Goal: Task Accomplishment & Management: Manage account settings

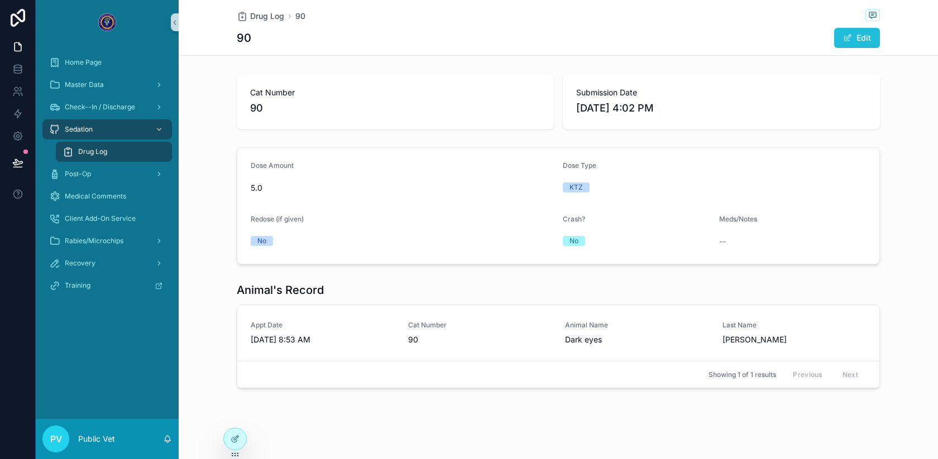
click at [849, 32] on button "Edit" at bounding box center [857, 38] width 46 height 20
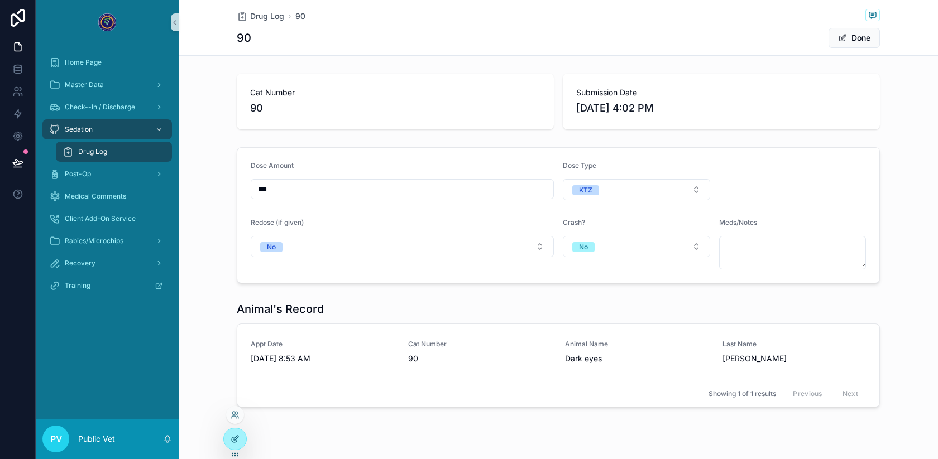
click at [226, 435] on div at bounding box center [235, 439] width 22 height 21
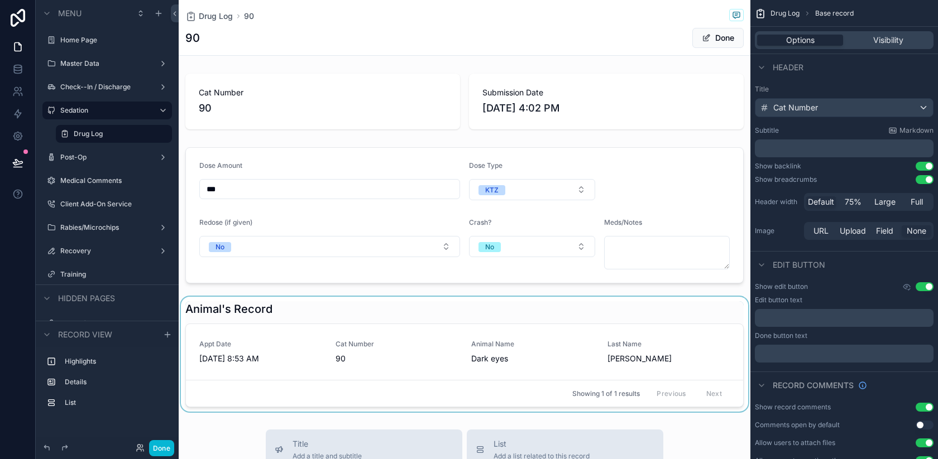
click at [416, 342] on div "scrollable content" at bounding box center [465, 354] width 572 height 115
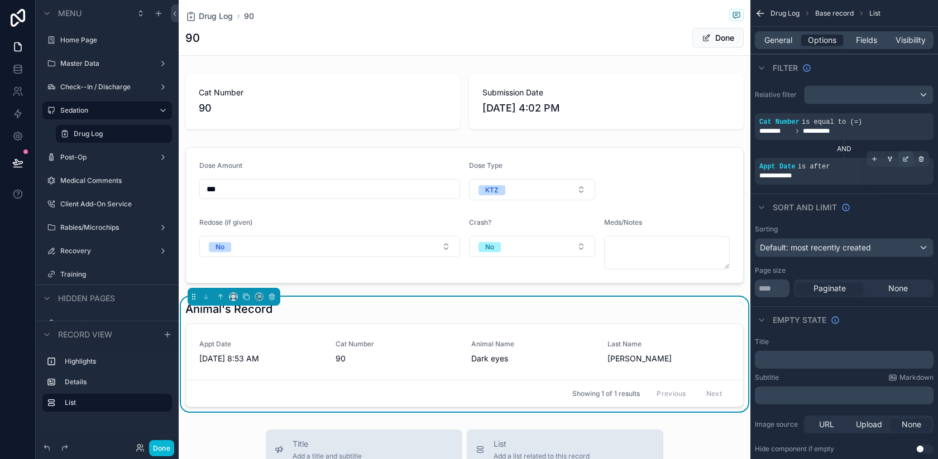
click at [902, 159] on icon "scrollable content" at bounding box center [905, 159] width 7 height 7
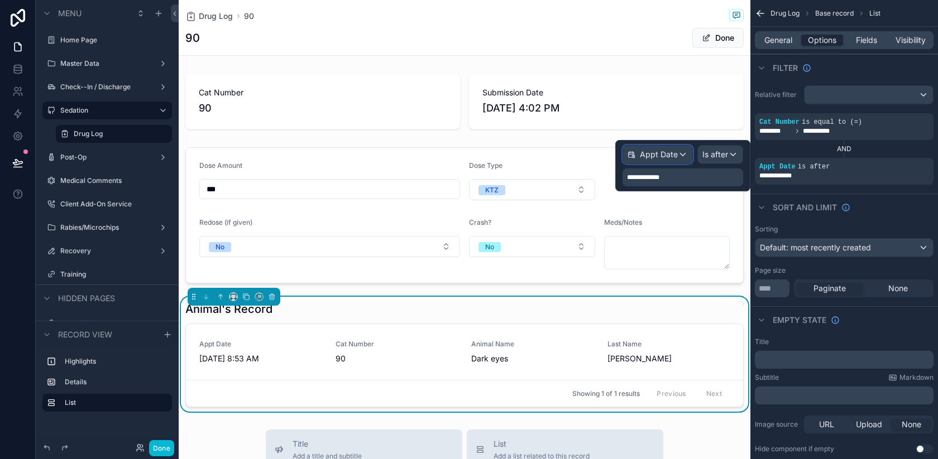
click at [678, 156] on div "Appt Date" at bounding box center [657, 155] width 69 height 18
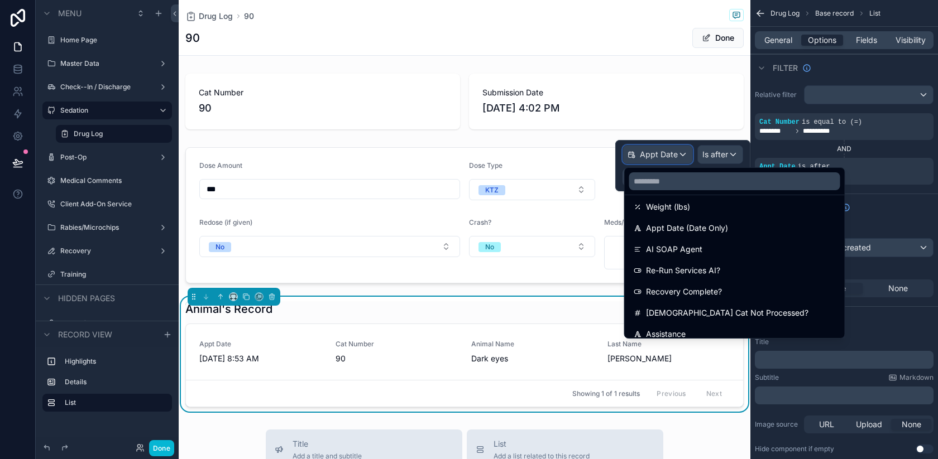
scroll to position [1255, 0]
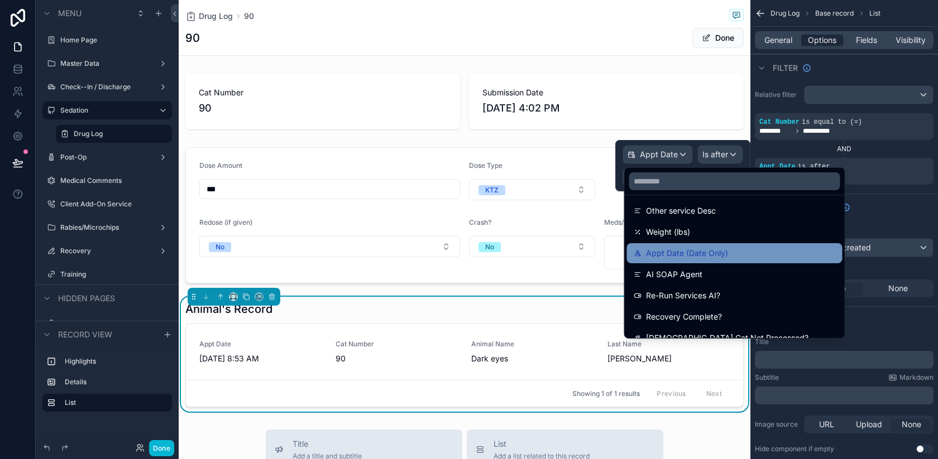
click at [686, 252] on span "Appt Date (Date Only)" at bounding box center [687, 253] width 82 height 13
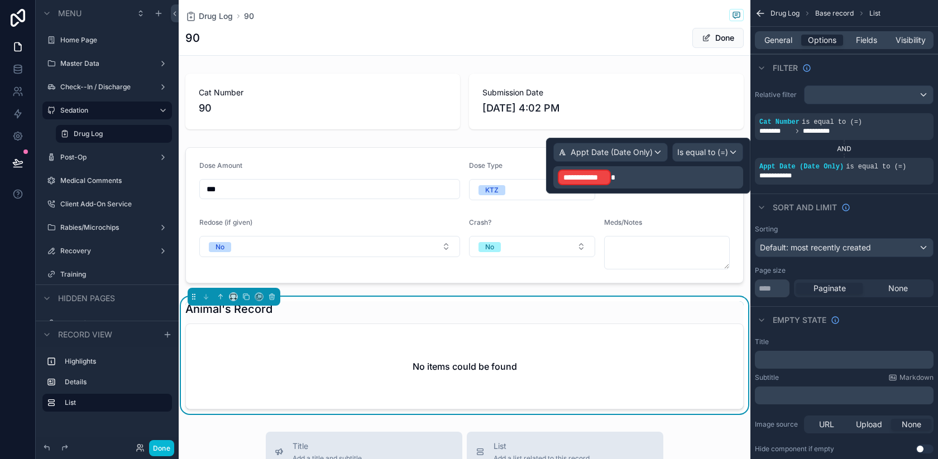
click at [698, 179] on p "**********" at bounding box center [649, 178] width 183 height 18
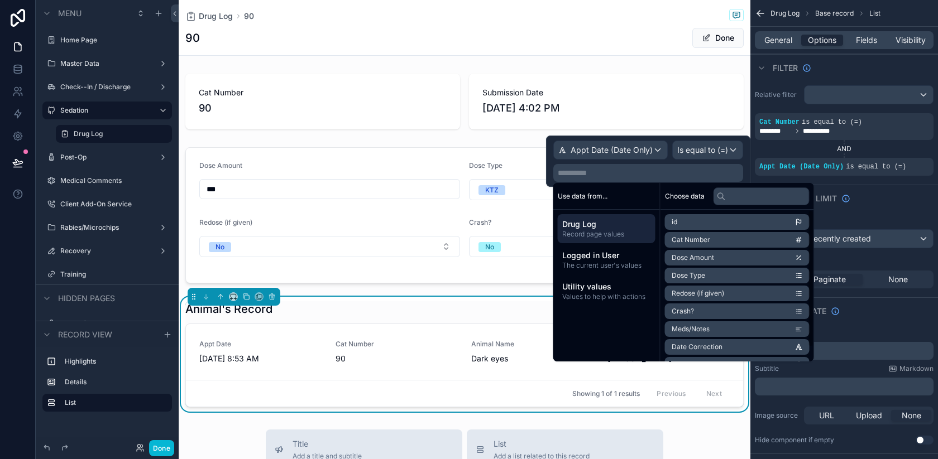
scroll to position [16, 0]
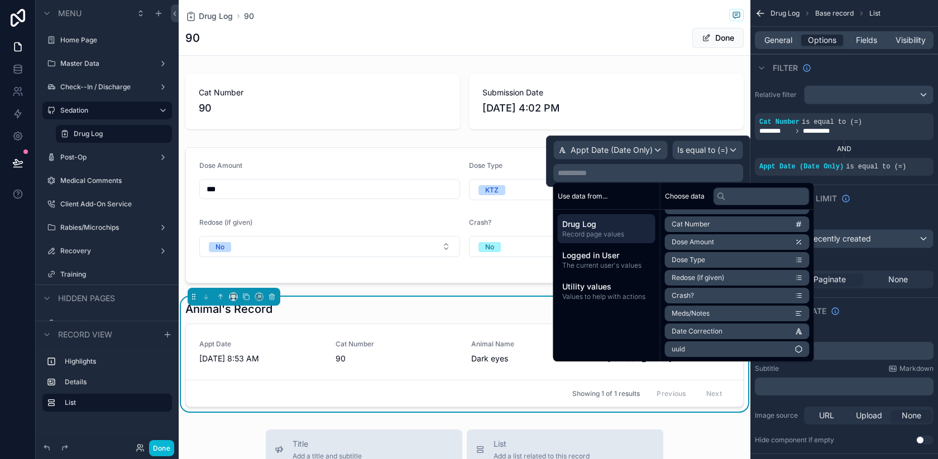
click at [714, 331] on span "Date Correction" at bounding box center [697, 331] width 51 height 9
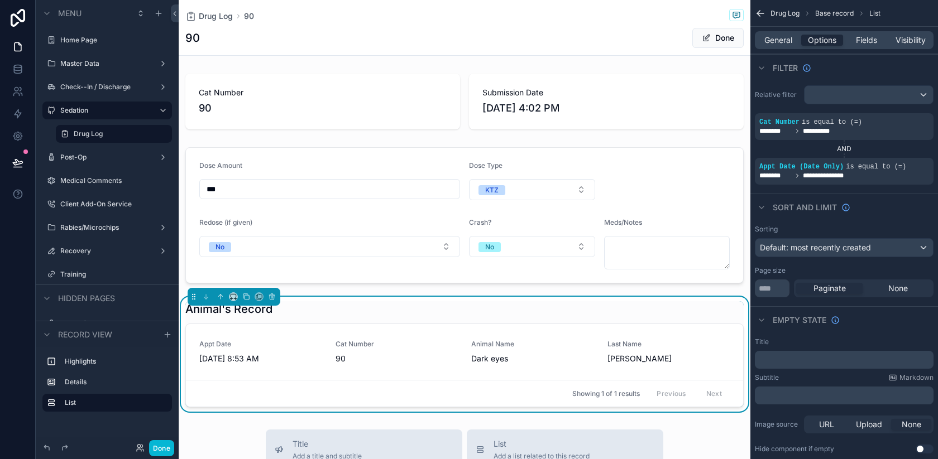
click at [821, 68] on div "Filter" at bounding box center [844, 67] width 188 height 27
click at [682, 360] on span "[PERSON_NAME]" at bounding box center [668, 358] width 123 height 11
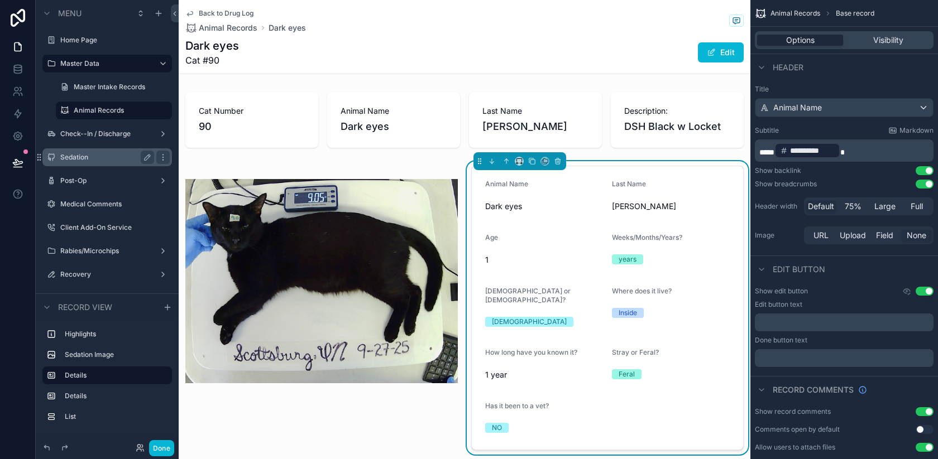
click at [99, 164] on div "Sedation" at bounding box center [107, 158] width 125 height 18
click at [83, 156] on label "Sedation" at bounding box center [104, 157] width 89 height 9
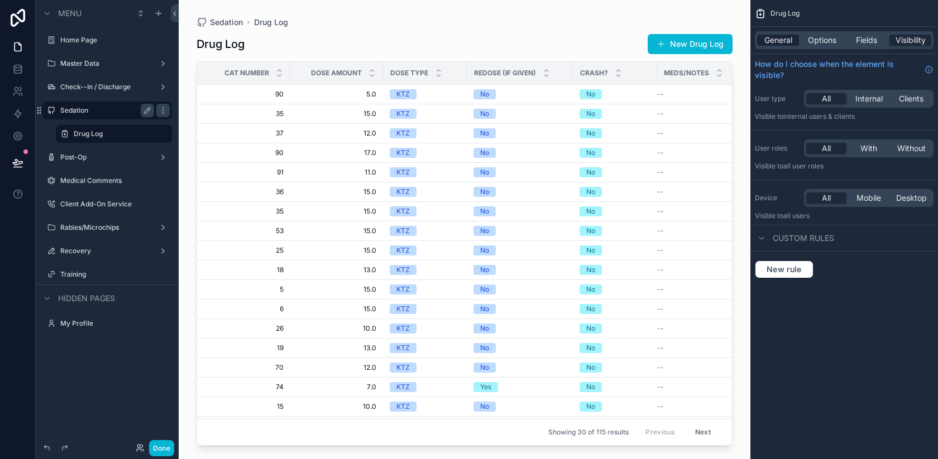
click at [774, 37] on span "General" at bounding box center [778, 40] width 28 height 11
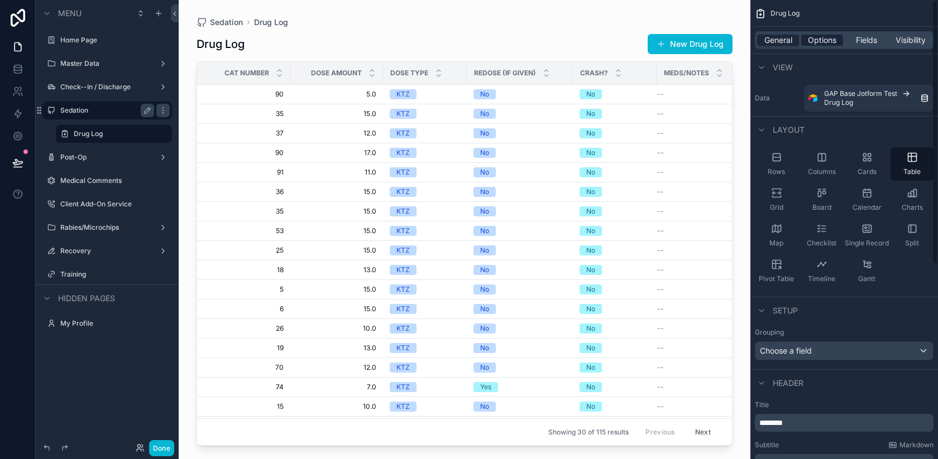
click at [818, 42] on span "Options" at bounding box center [822, 40] width 28 height 11
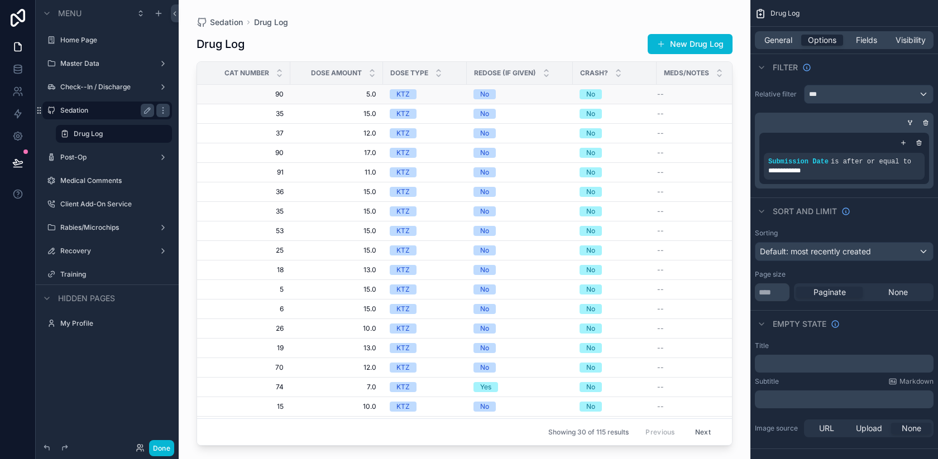
click at [333, 97] on span "5.0" at bounding box center [336, 94] width 79 height 9
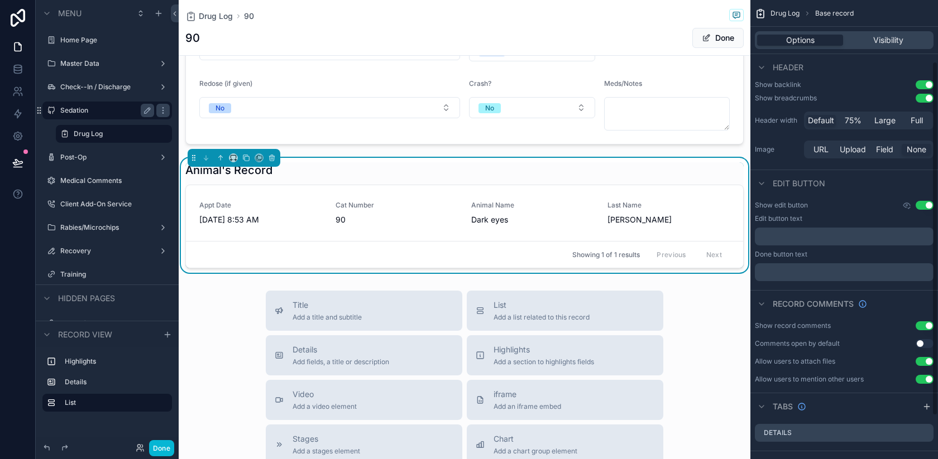
scroll to position [83, 0]
click at [676, 168] on div "Animal's Record" at bounding box center [464, 170] width 558 height 16
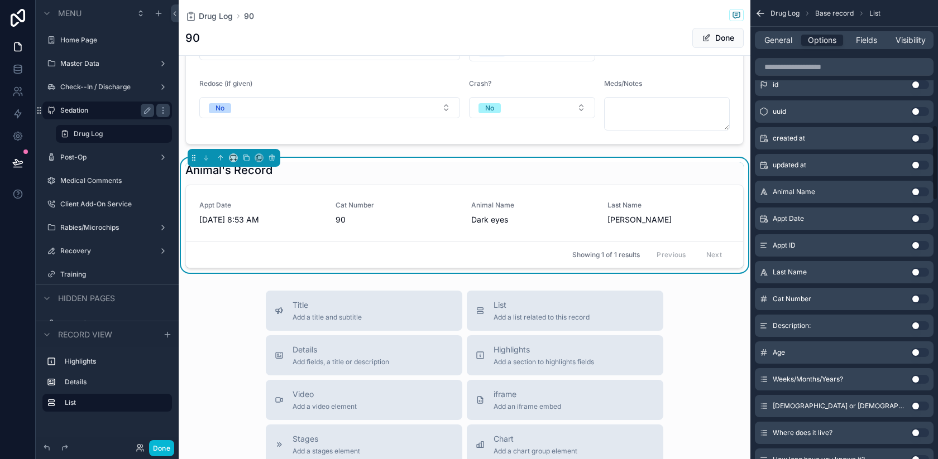
scroll to position [0, 0]
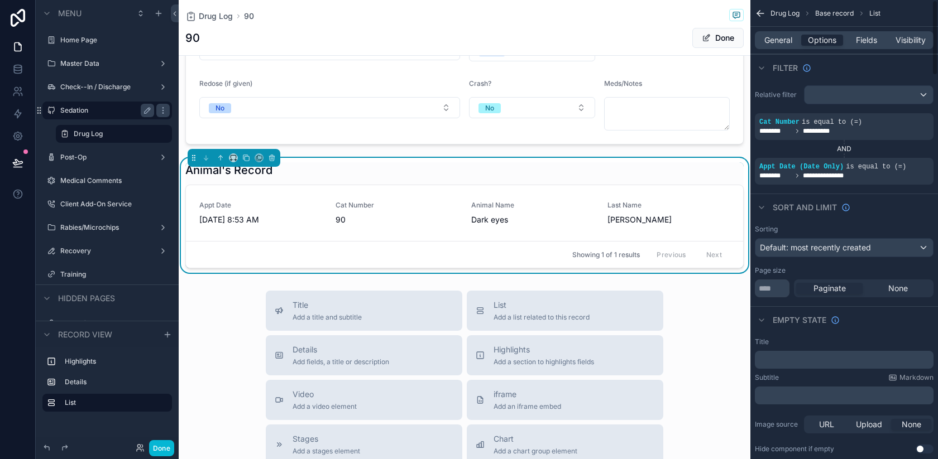
click at [778, 27] on div "General Options Fields Visibility" at bounding box center [844, 40] width 188 height 27
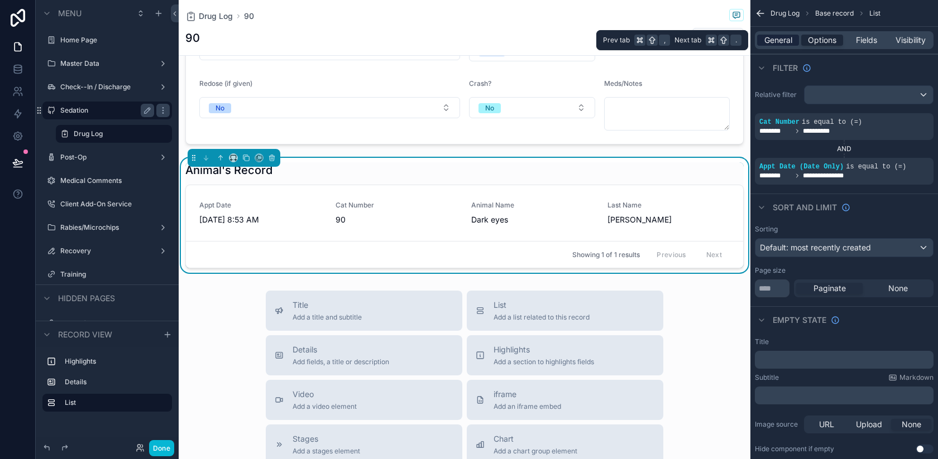
click at [777, 39] on span "General" at bounding box center [778, 40] width 28 height 11
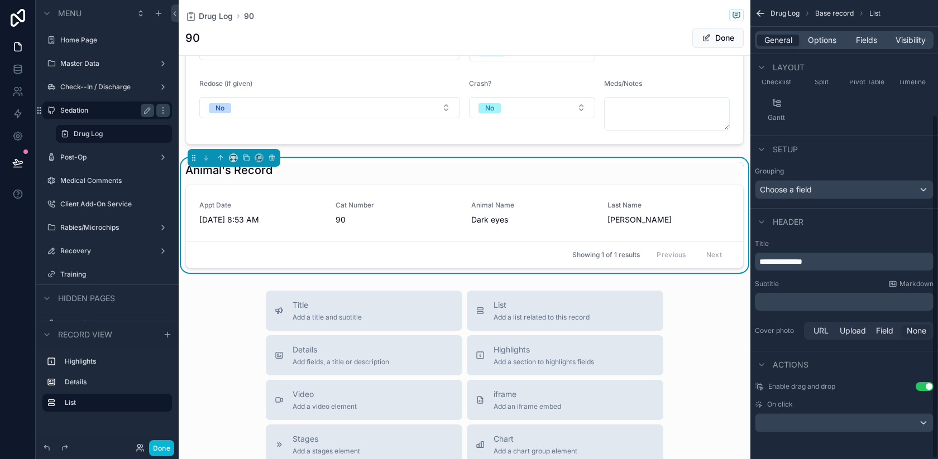
scroll to position [154, 0]
click at [927, 390] on button "Use setting" at bounding box center [925, 387] width 18 height 9
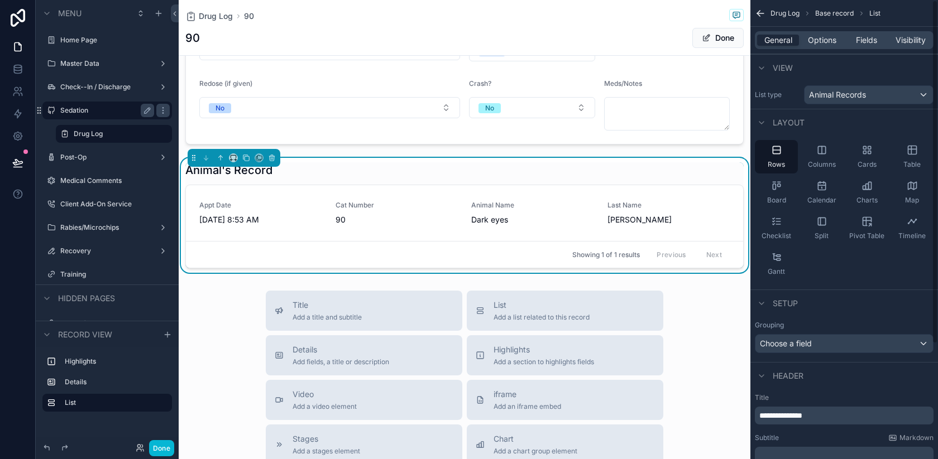
click at [760, 13] on icon "scrollable content" at bounding box center [760, 13] width 7 height 0
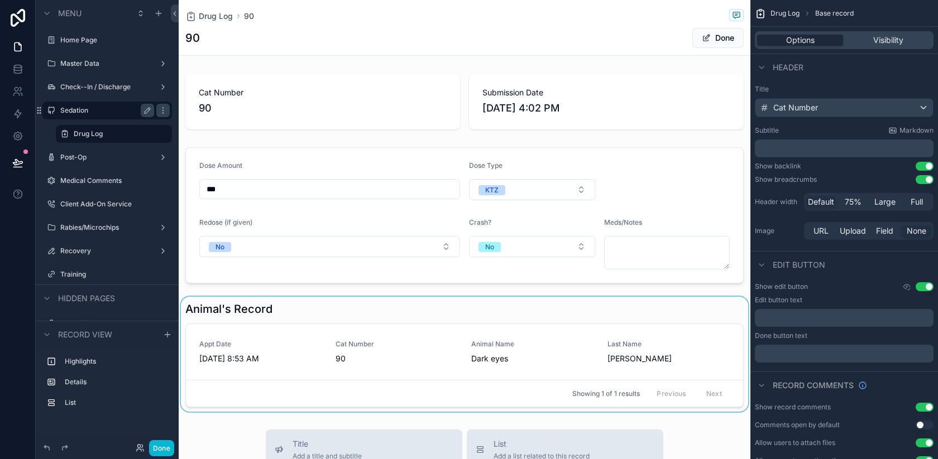
click at [416, 352] on div "scrollable content" at bounding box center [465, 354] width 572 height 115
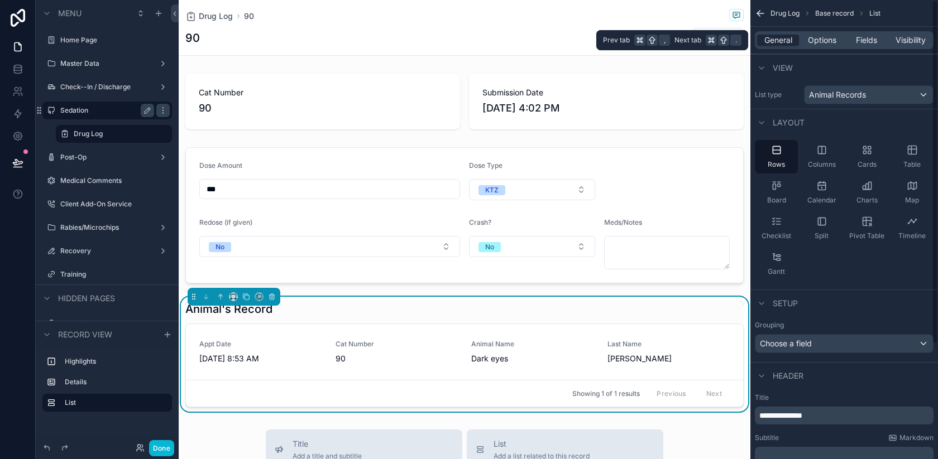
click at [870, 33] on div "General Options Fields Visibility" at bounding box center [844, 40] width 179 height 18
click at [867, 42] on span "Fields" at bounding box center [866, 40] width 21 height 11
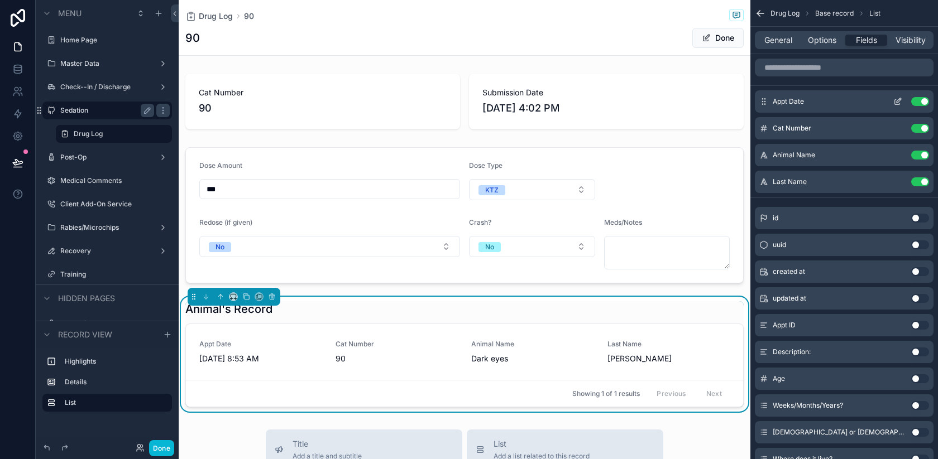
click at [924, 98] on button "Use setting" at bounding box center [920, 101] width 18 height 9
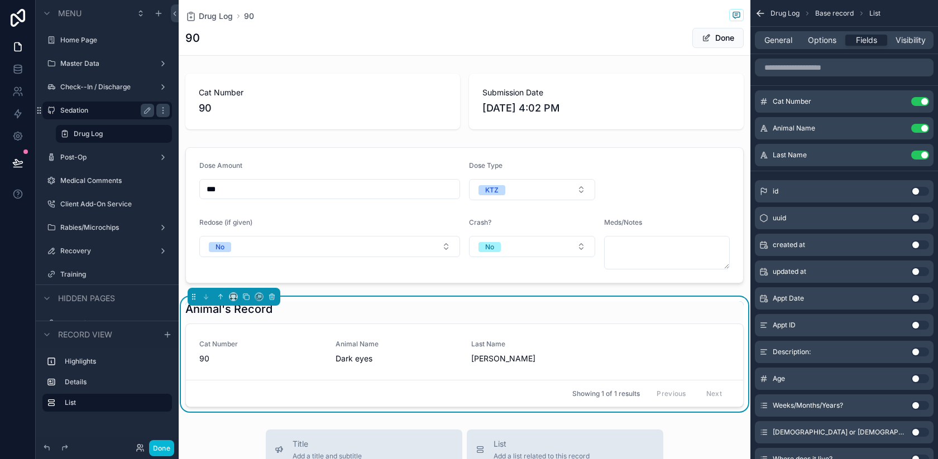
click at [920, 352] on button "Use setting" at bounding box center [920, 352] width 18 height 9
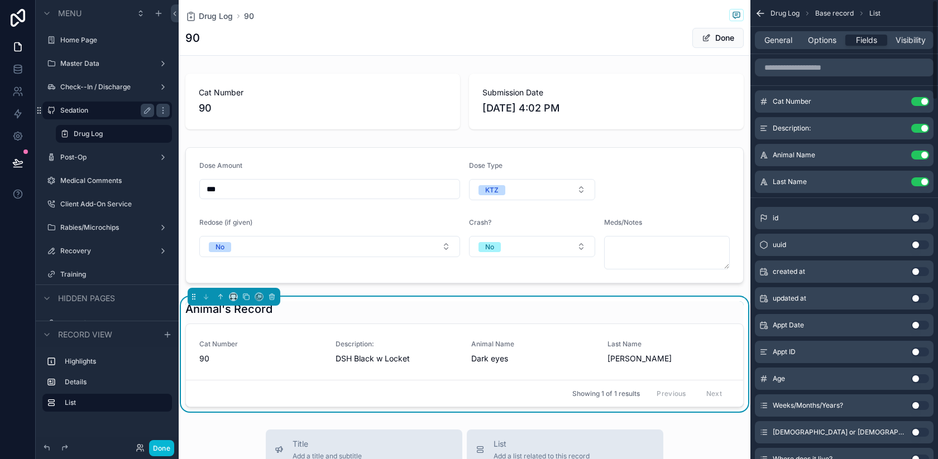
click at [762, 13] on icon "scrollable content" at bounding box center [760, 13] width 7 height 0
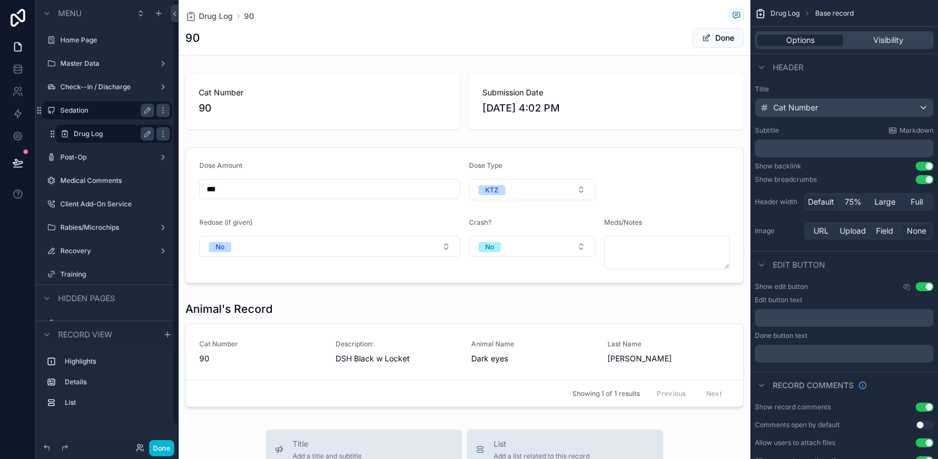
click at [123, 133] on label "Drug Log" at bounding box center [112, 134] width 76 height 9
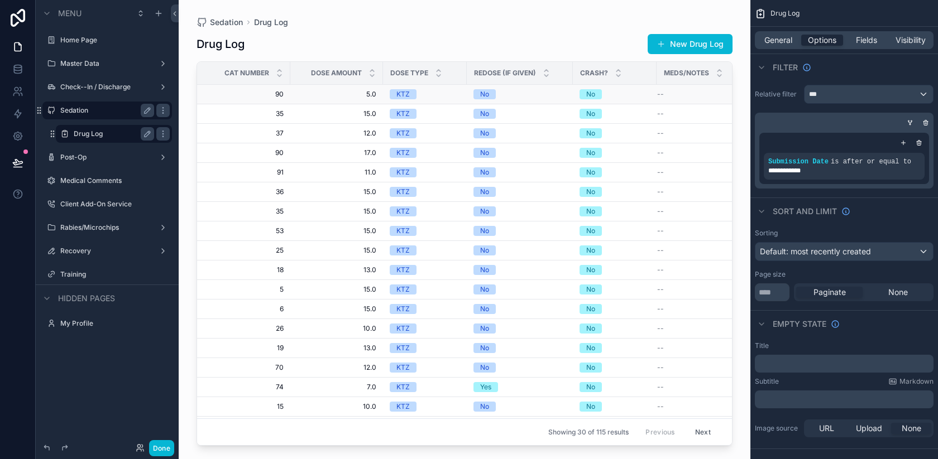
click at [308, 99] on td "5.0 5.0" at bounding box center [336, 95] width 93 height 20
click at [333, 97] on span "5.0" at bounding box center [336, 94] width 79 height 9
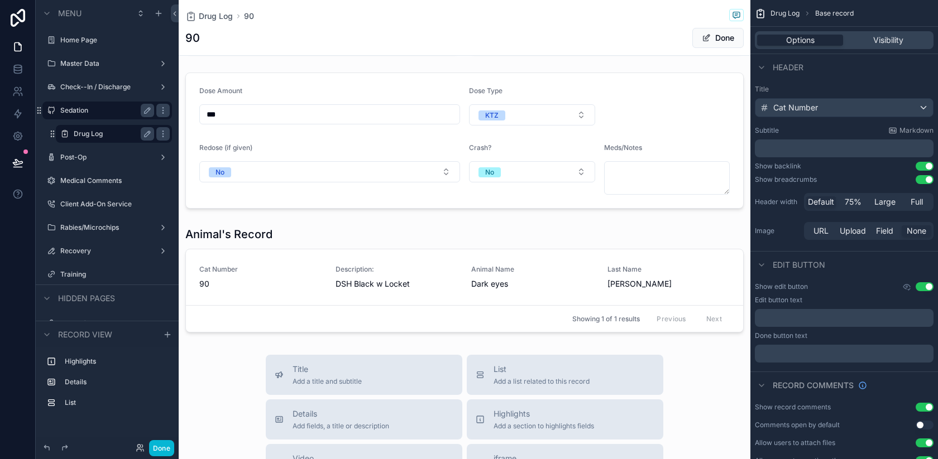
scroll to position [77, 0]
click at [128, 136] on label "Drug Log" at bounding box center [112, 134] width 76 height 9
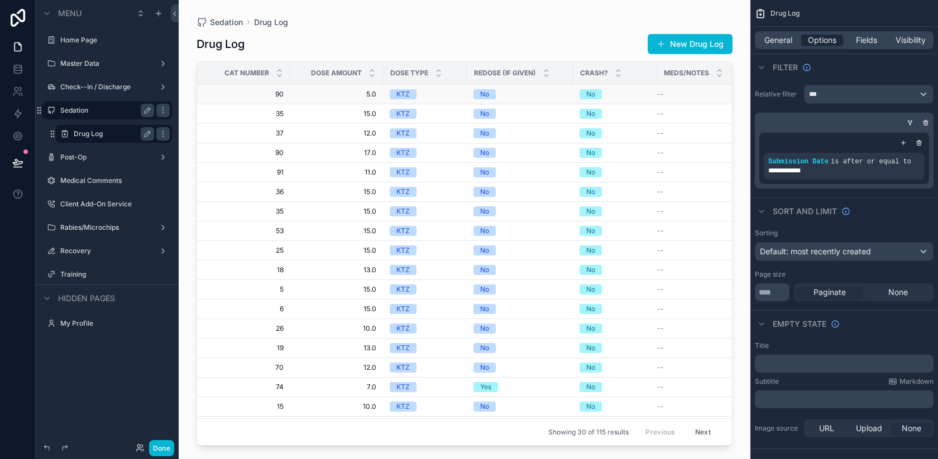
click at [325, 97] on span "5.0" at bounding box center [336, 94] width 79 height 9
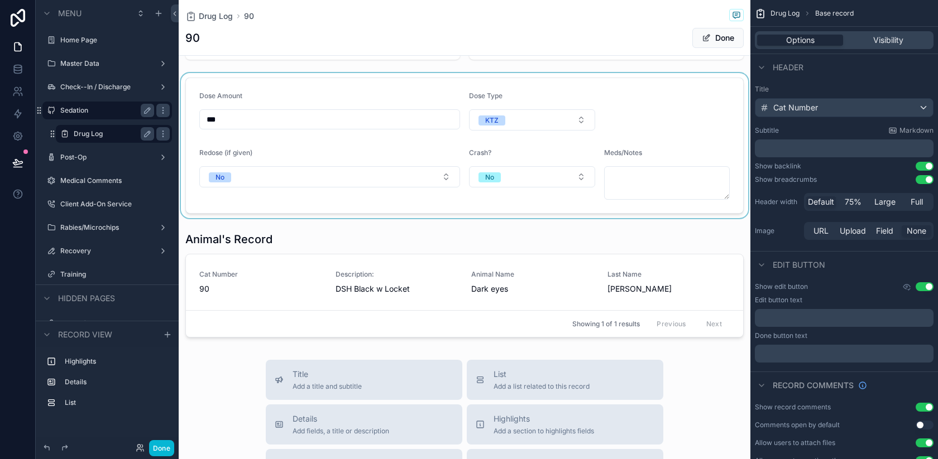
scroll to position [75, 0]
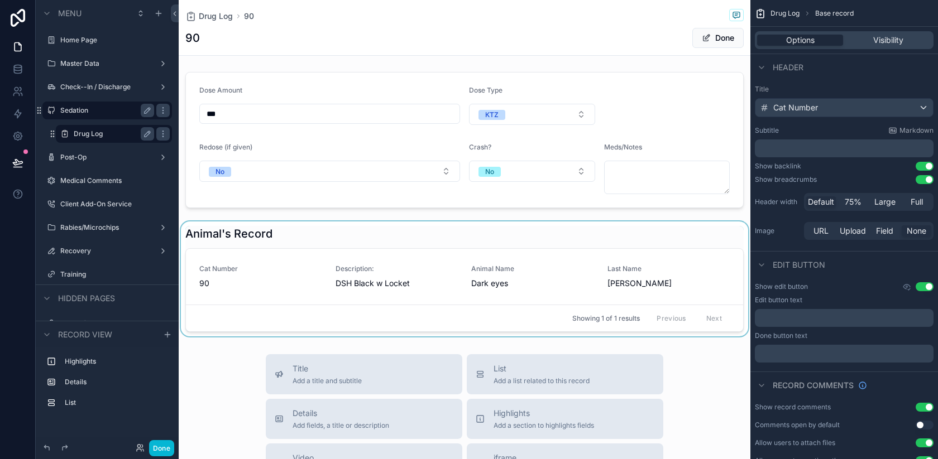
click at [571, 289] on div "scrollable content" at bounding box center [465, 279] width 572 height 115
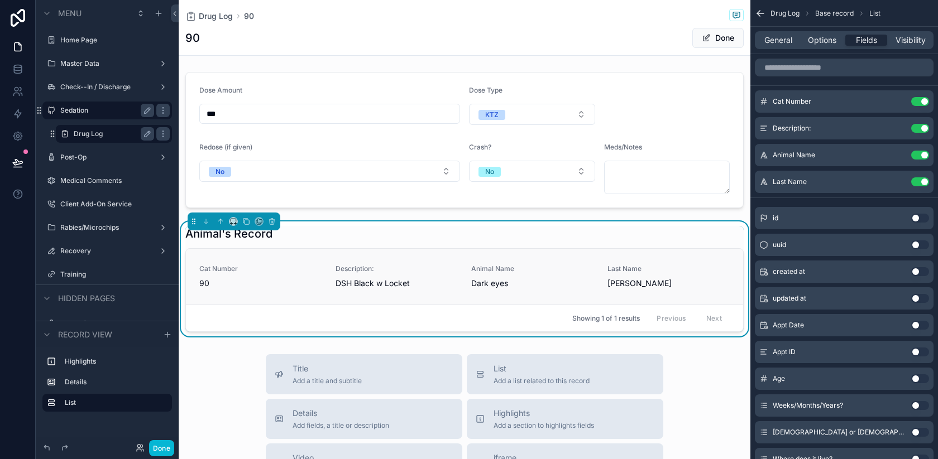
click at [551, 282] on span "Dark eyes" at bounding box center [532, 283] width 123 height 11
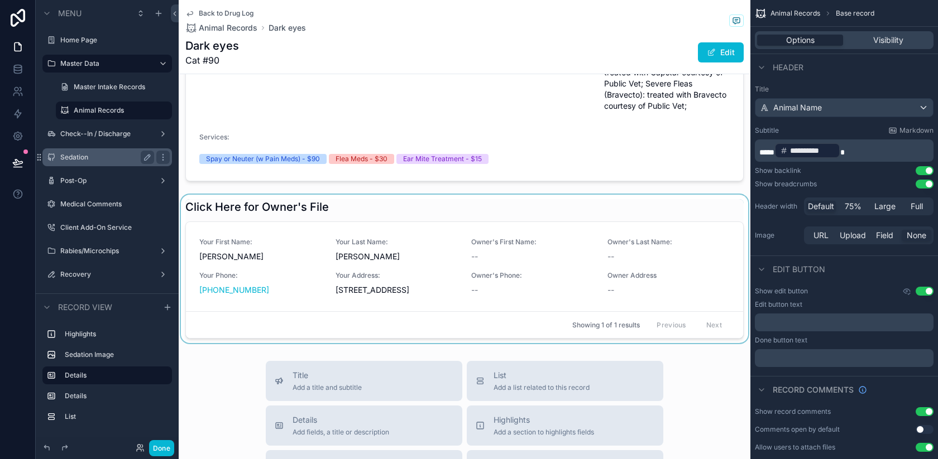
scroll to position [487, 0]
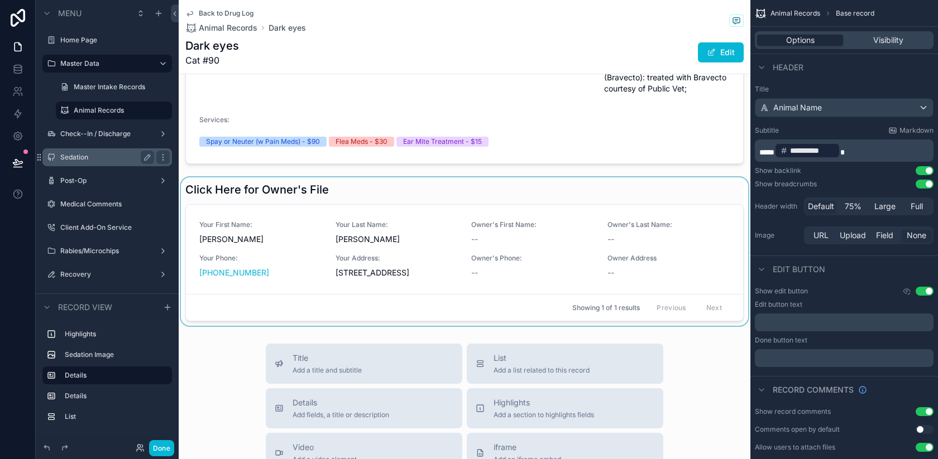
click at [349, 248] on div "scrollable content" at bounding box center [465, 252] width 572 height 149
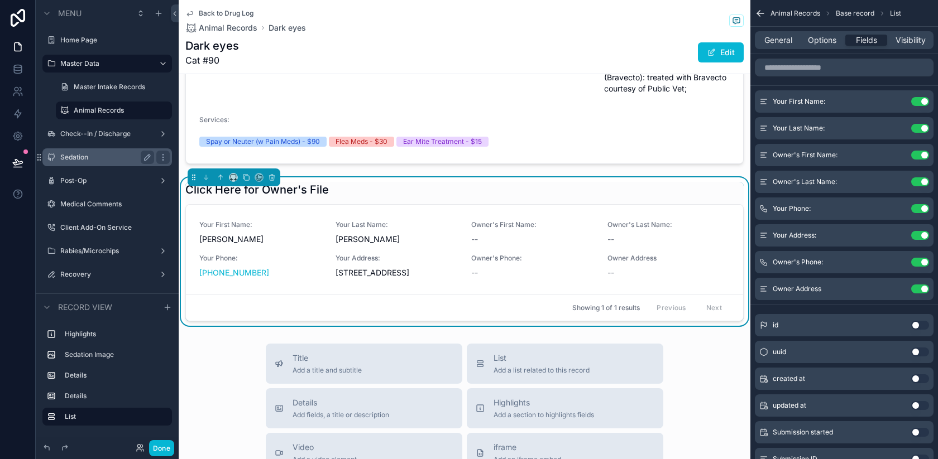
click at [427, 254] on span "Your Address:" at bounding box center [397, 258] width 123 height 9
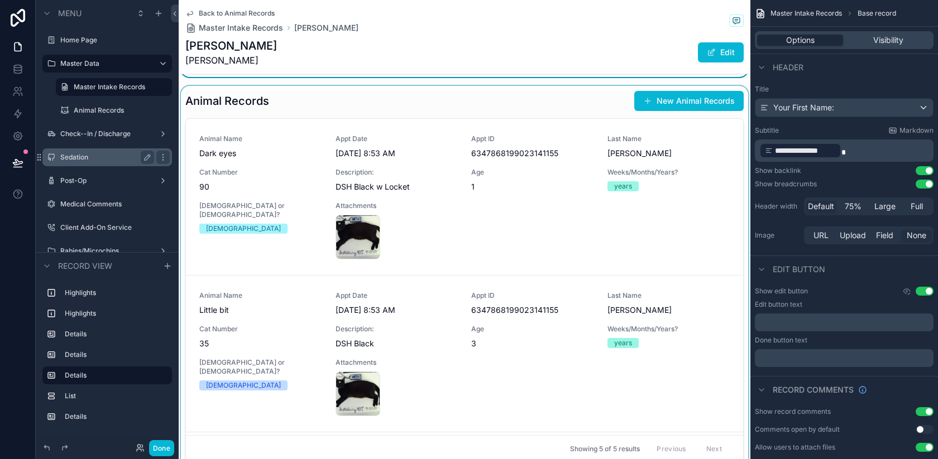
scroll to position [650, 0]
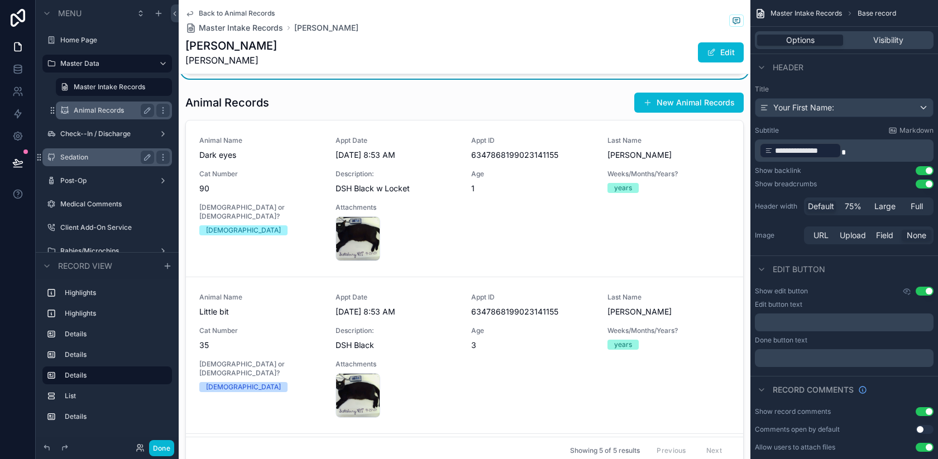
click at [98, 113] on label "Animal Records" at bounding box center [112, 110] width 76 height 9
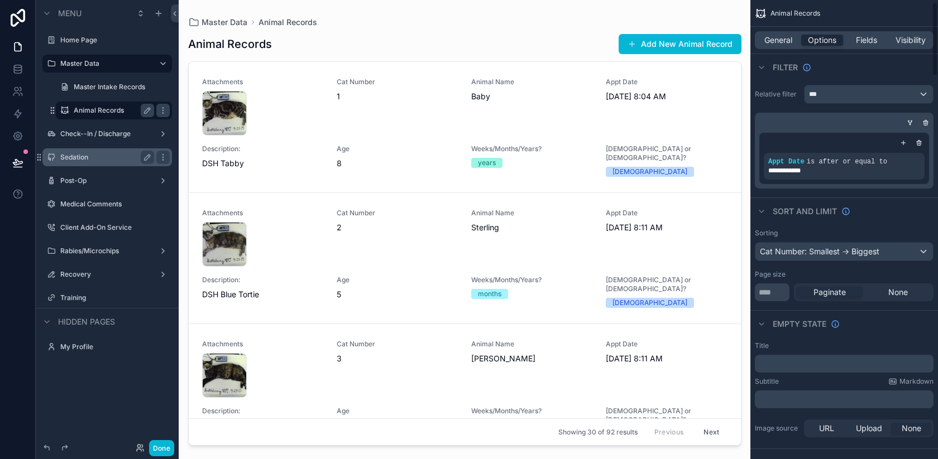
scroll to position [185, 0]
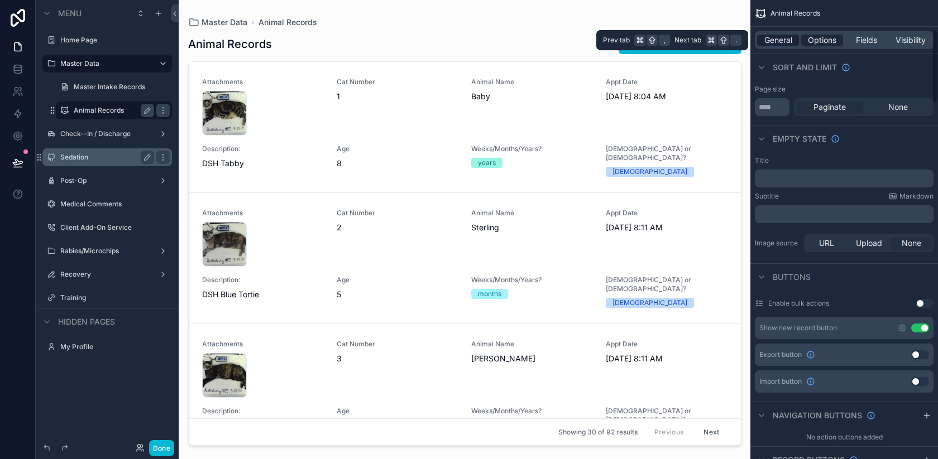
click at [776, 46] on div "General Options Fields Visibility" at bounding box center [844, 40] width 179 height 18
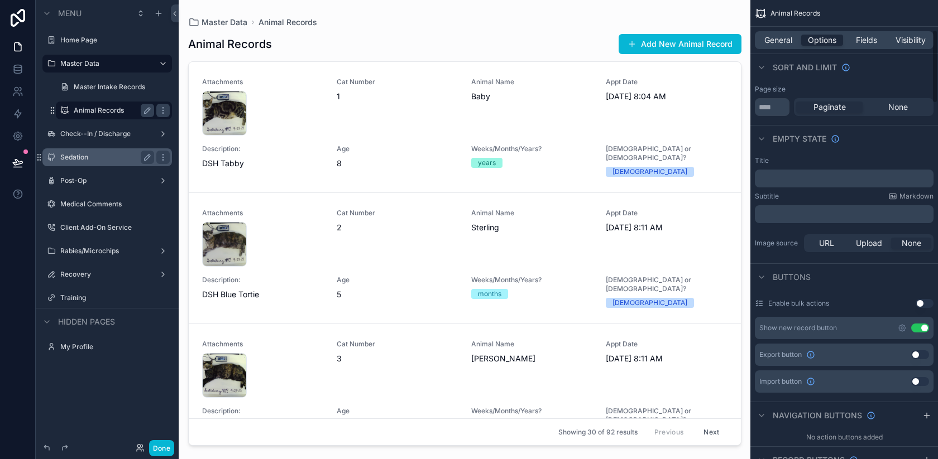
click at [916, 323] on div "Show new record button Use setting" at bounding box center [844, 328] width 179 height 22
click at [918, 325] on button "Use setting" at bounding box center [920, 328] width 18 height 9
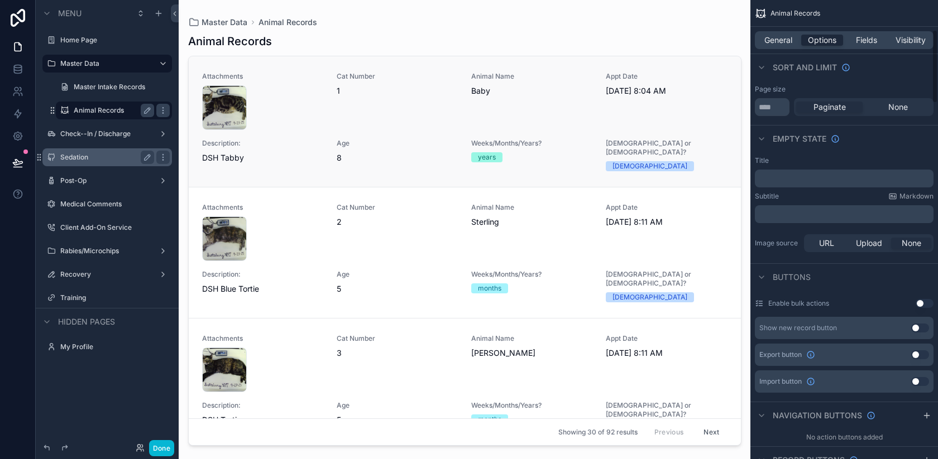
click at [419, 114] on div "Cat Number 1" at bounding box center [397, 101] width 121 height 58
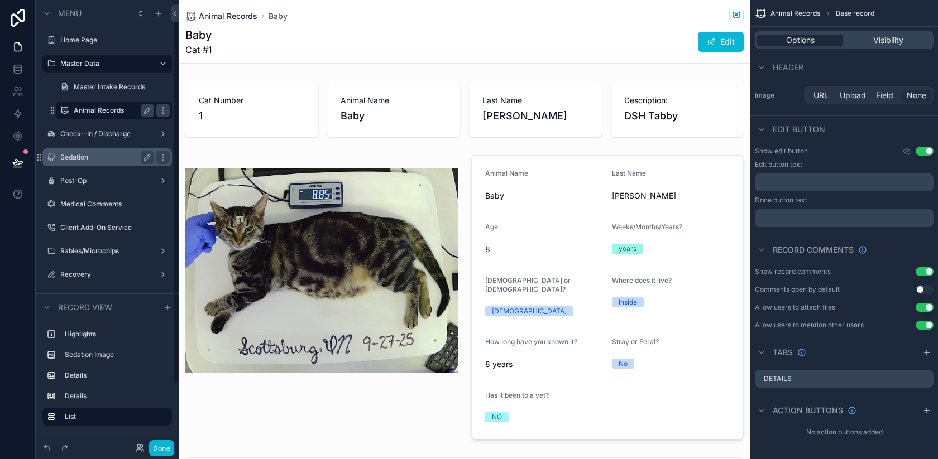
click at [234, 16] on span "Animal Records" at bounding box center [228, 16] width 59 height 11
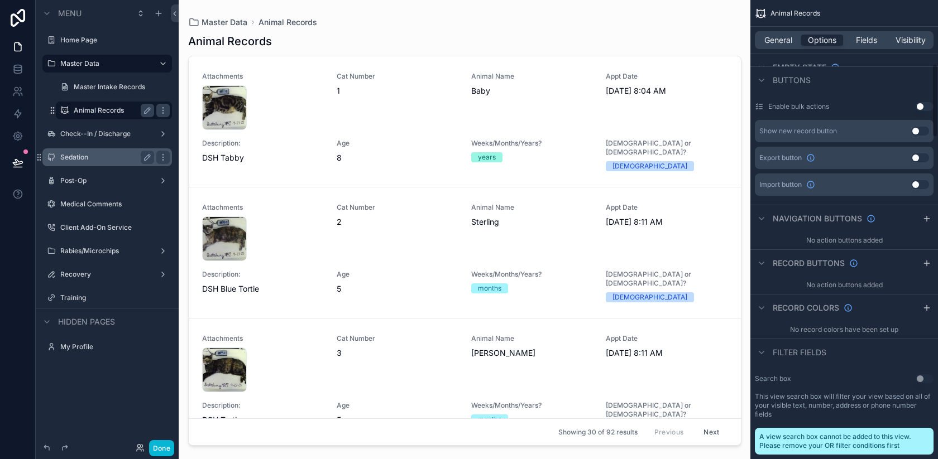
scroll to position [592, 0]
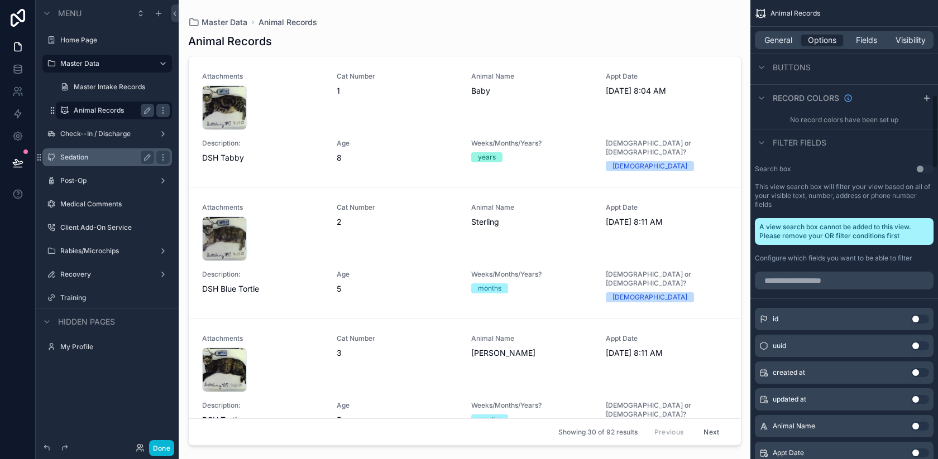
click at [779, 49] on div "General Options Fields Visibility" at bounding box center [844, 40] width 179 height 18
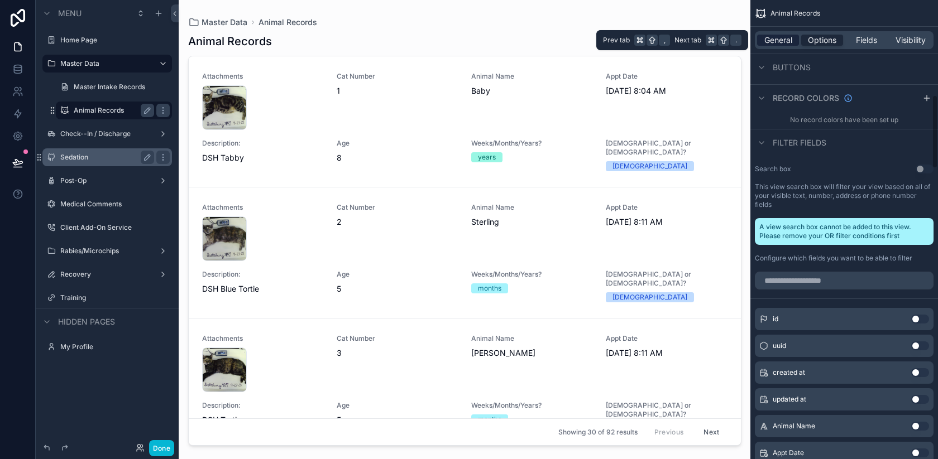
click at [777, 40] on span "General" at bounding box center [778, 40] width 28 height 11
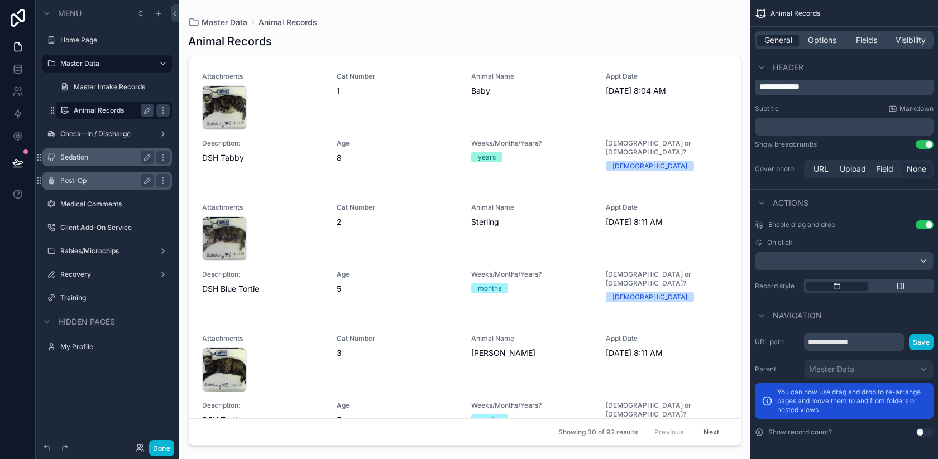
click at [118, 183] on label "Post-Op" at bounding box center [104, 180] width 89 height 9
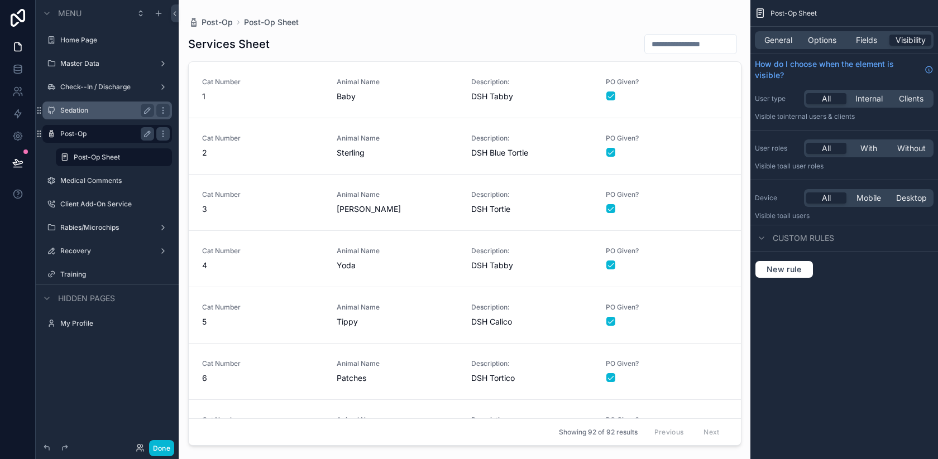
click at [548, 40] on div "scrollable content" at bounding box center [464, 223] width 571 height 446
click at [818, 36] on span "Options" at bounding box center [822, 40] width 28 height 11
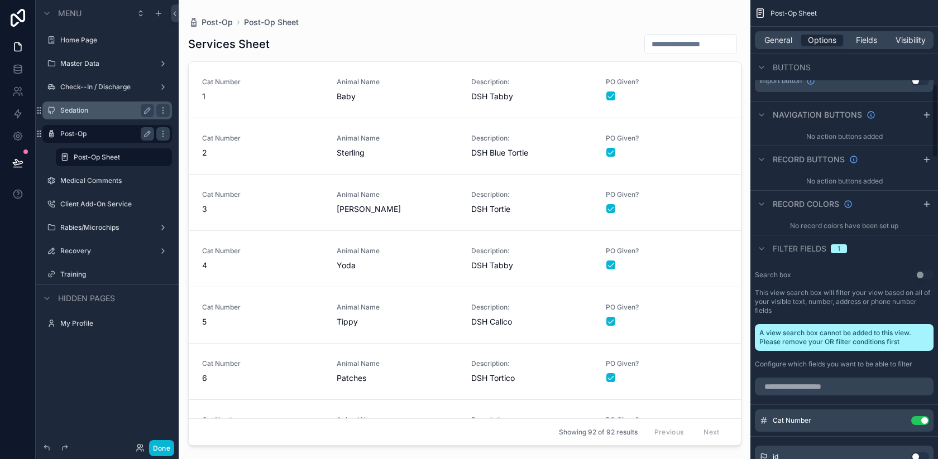
scroll to position [547, 0]
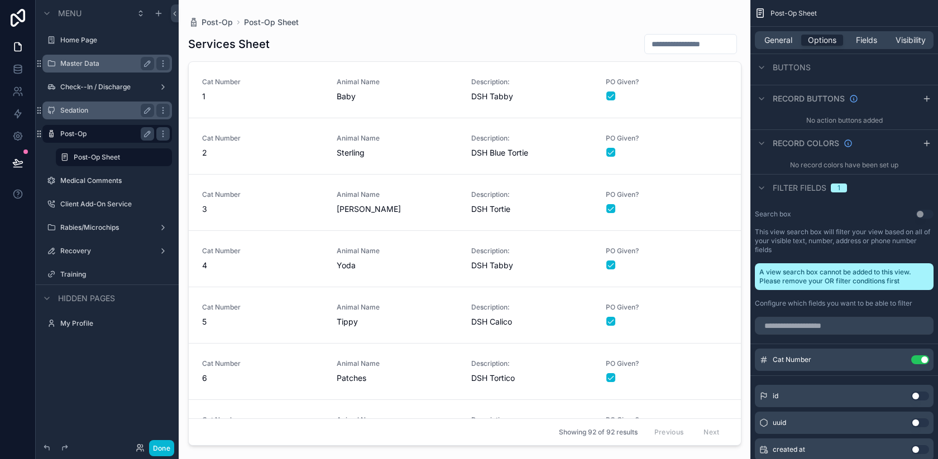
click at [84, 61] on label "Master Data" at bounding box center [104, 63] width 89 height 9
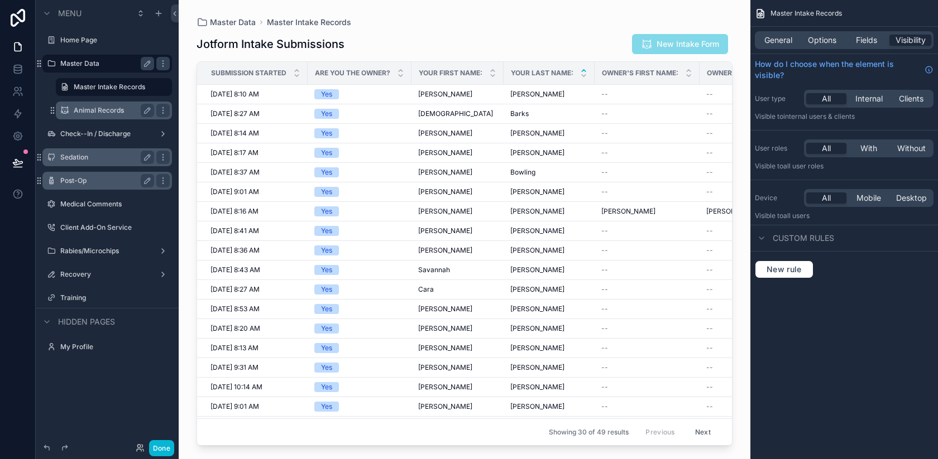
click at [112, 111] on label "Animal Records" at bounding box center [112, 110] width 76 height 9
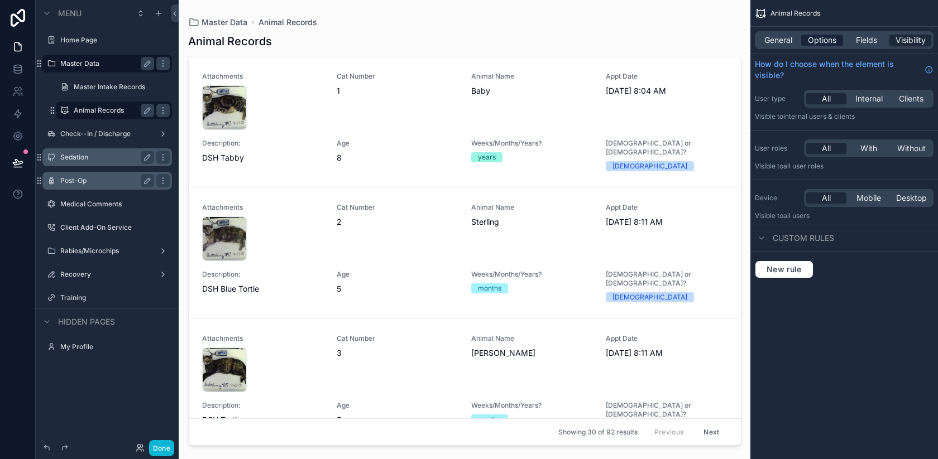
click at [816, 45] on span "Options" at bounding box center [822, 40] width 28 height 11
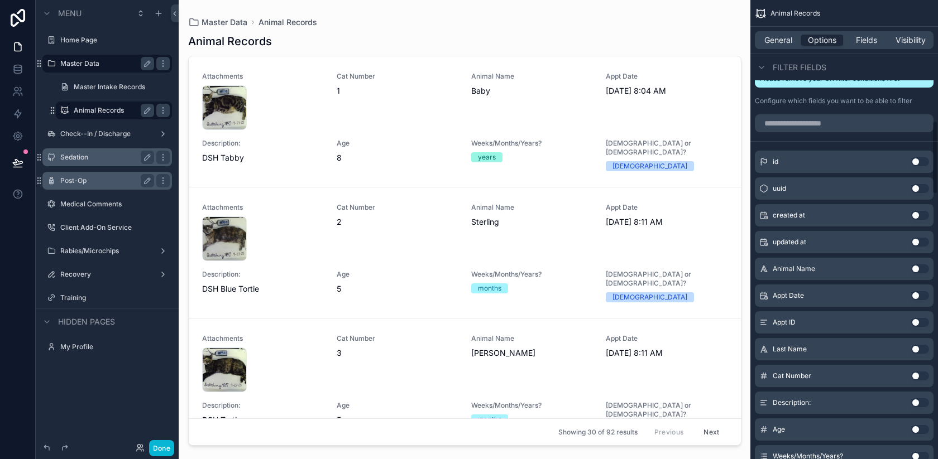
scroll to position [751, 0]
click at [917, 372] on button "Use setting" at bounding box center [920, 375] width 18 height 9
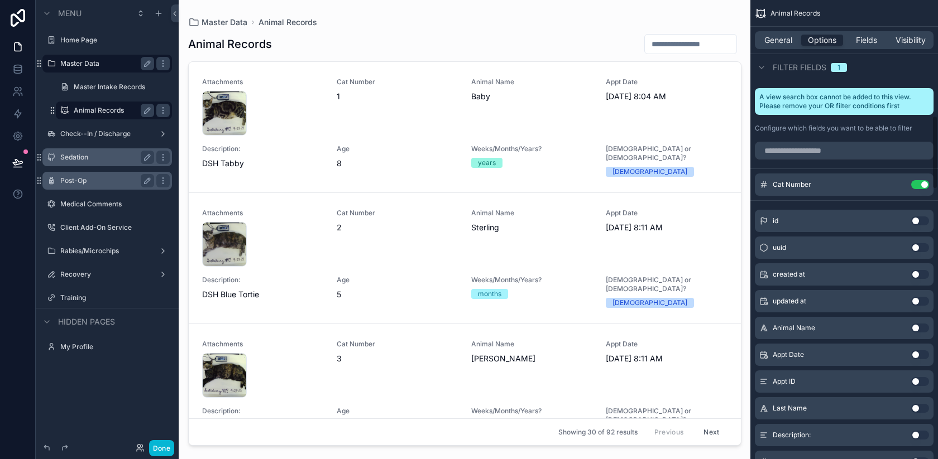
scroll to position [722, 0]
click at [897, 184] on icon "scrollable content" at bounding box center [899, 184] width 4 height 4
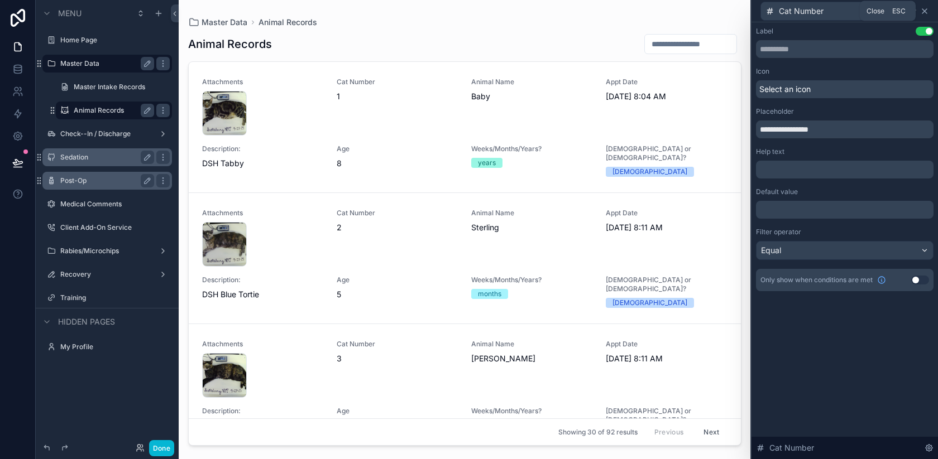
click at [923, 12] on icon at bounding box center [924, 11] width 4 height 4
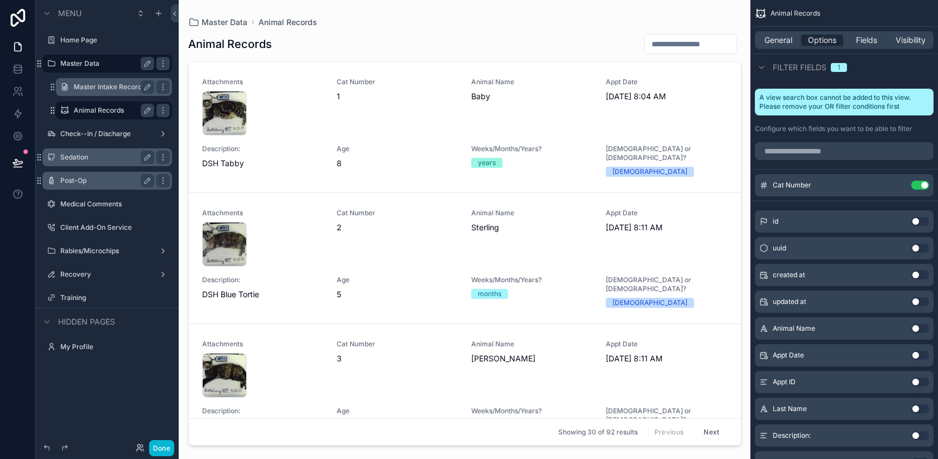
click at [100, 89] on label "Master Intake Records" at bounding box center [112, 87] width 76 height 9
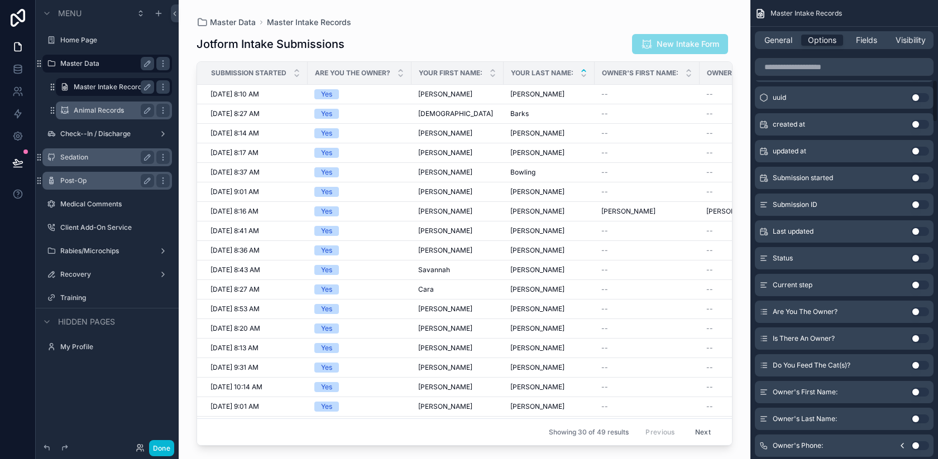
scroll to position [43, 0]
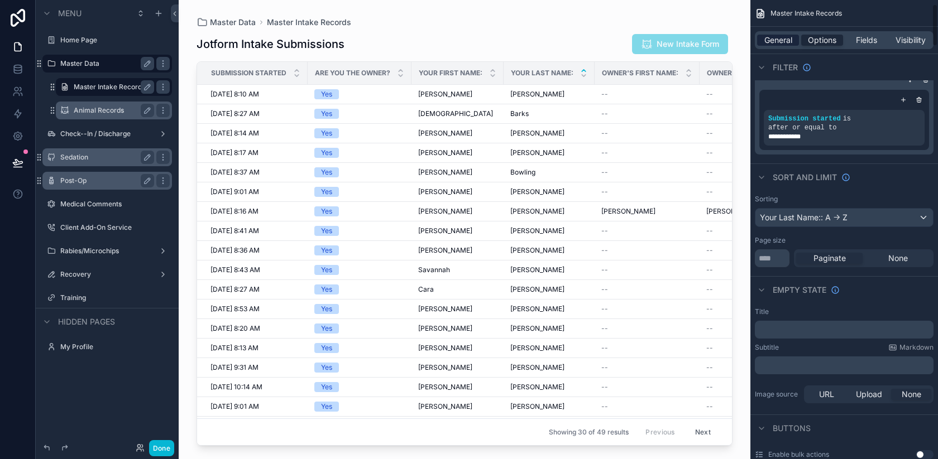
click at [782, 45] on span "General" at bounding box center [778, 40] width 28 height 11
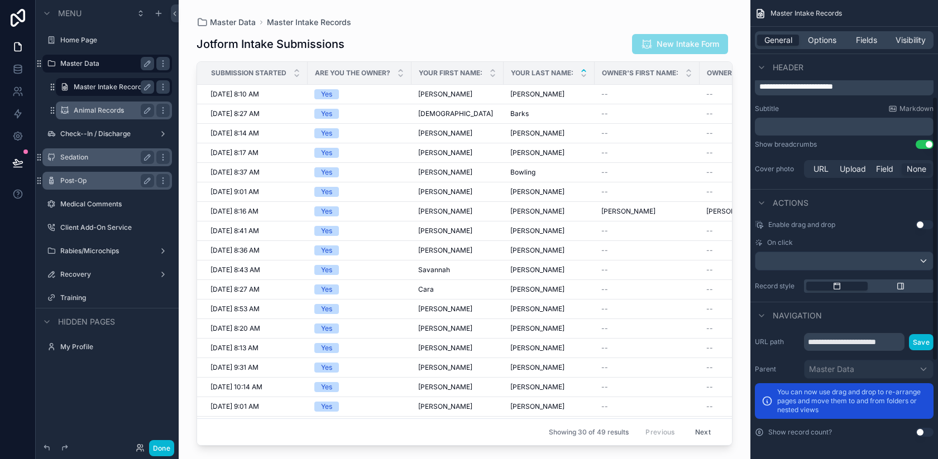
scroll to position [0, 0]
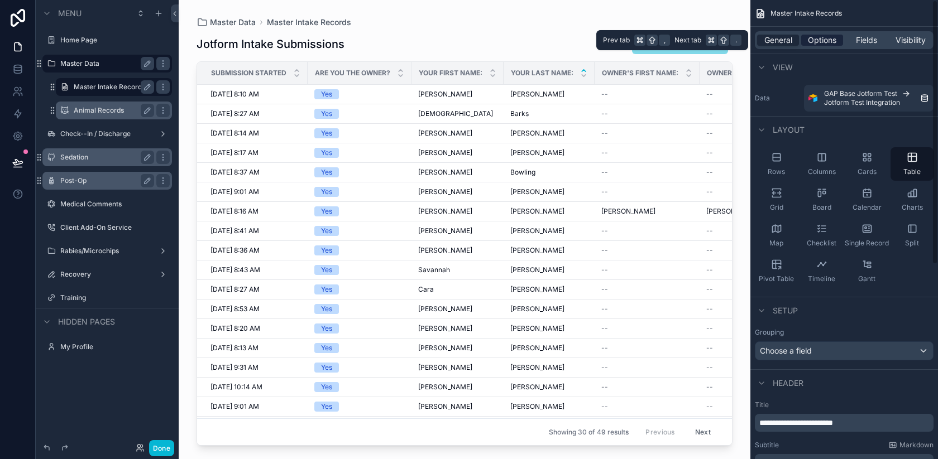
click at [814, 45] on span "Options" at bounding box center [822, 40] width 28 height 11
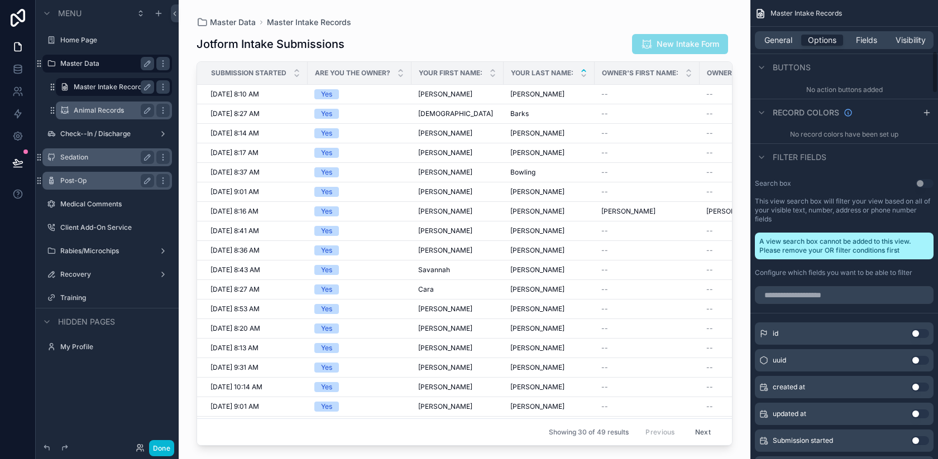
scroll to position [547, 0]
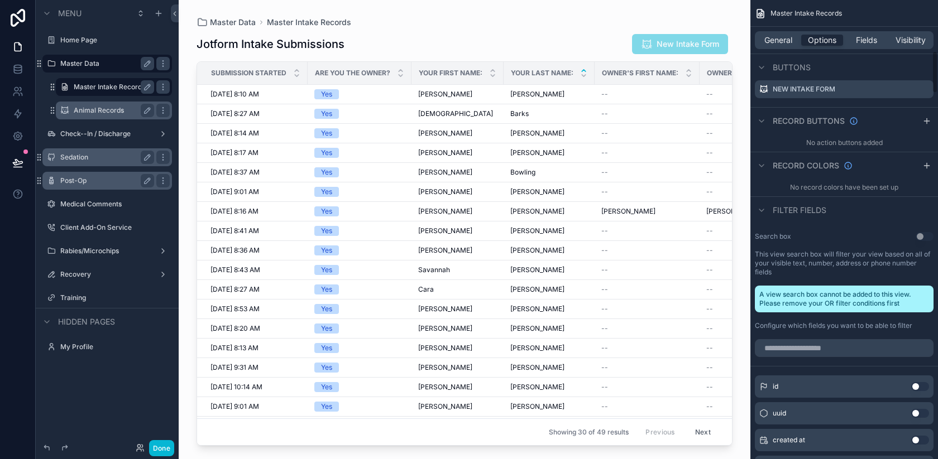
click at [696, 41] on div "scrollable content" at bounding box center [465, 223] width 572 height 446
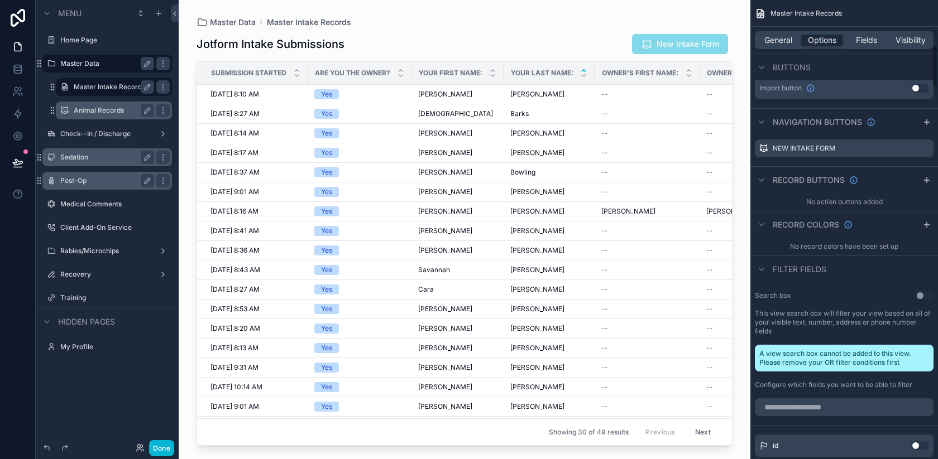
scroll to position [489, 0]
click at [912, 148] on icon "scrollable content" at bounding box center [912, 148] width 0 height 2
click at [926, 129] on button at bounding box center [919, 129] width 13 height 13
click at [926, 148] on icon "scrollable content" at bounding box center [924, 147] width 9 height 9
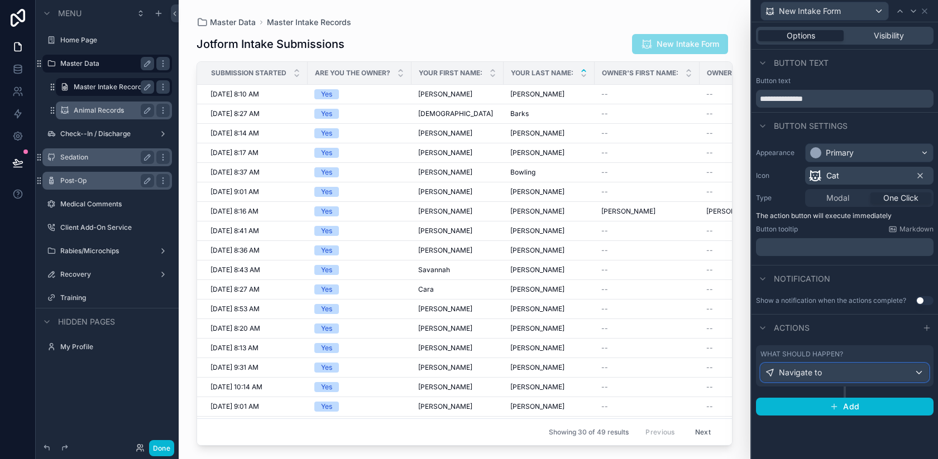
click at [823, 376] on div "Navigate to" at bounding box center [844, 373] width 167 height 18
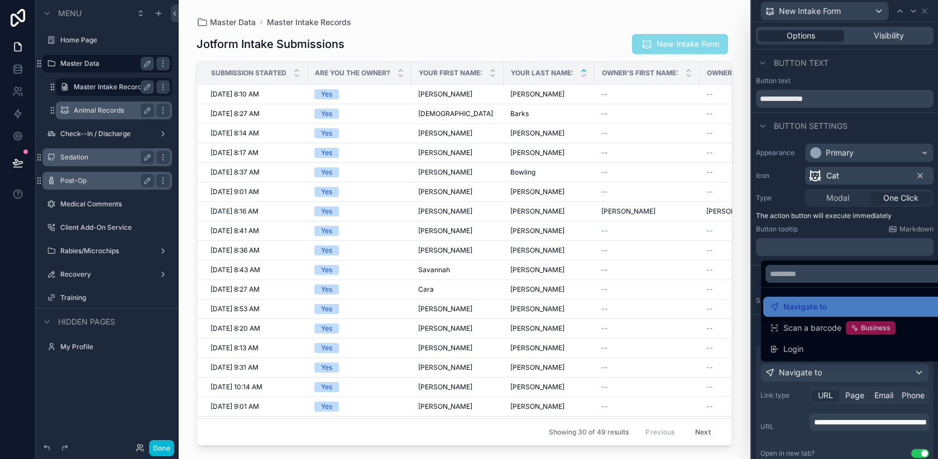
click at [794, 232] on div at bounding box center [844, 229] width 186 height 459
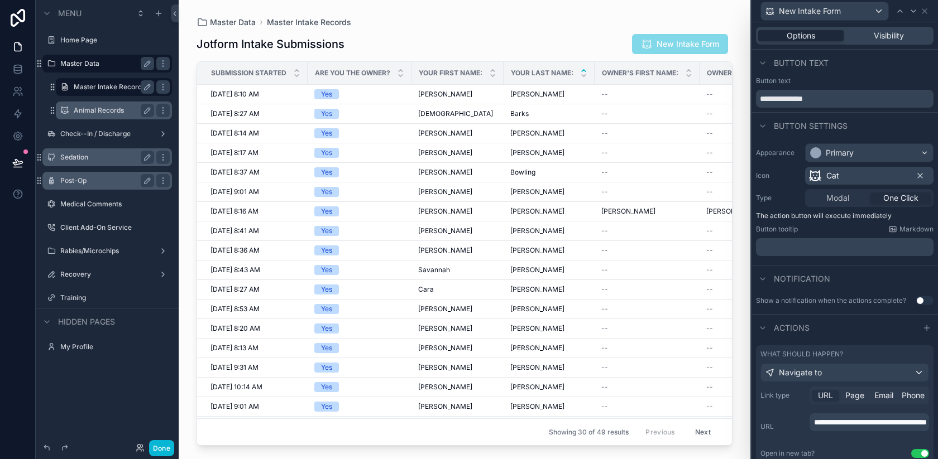
scroll to position [89, 0]
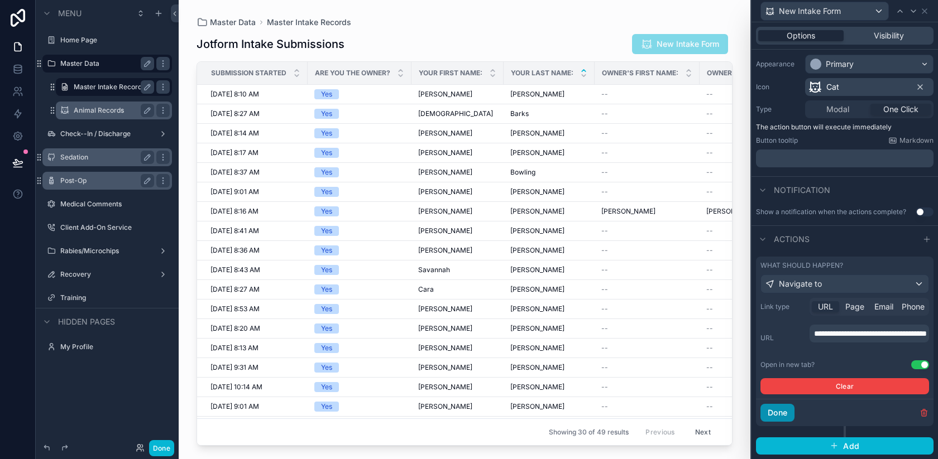
click at [782, 408] on button "Done" at bounding box center [777, 413] width 34 height 18
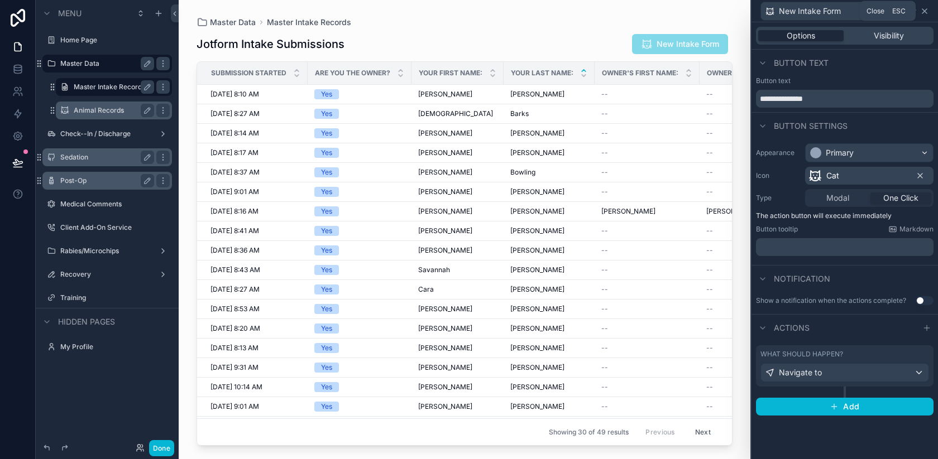
click at [922, 8] on icon at bounding box center [924, 11] width 9 height 9
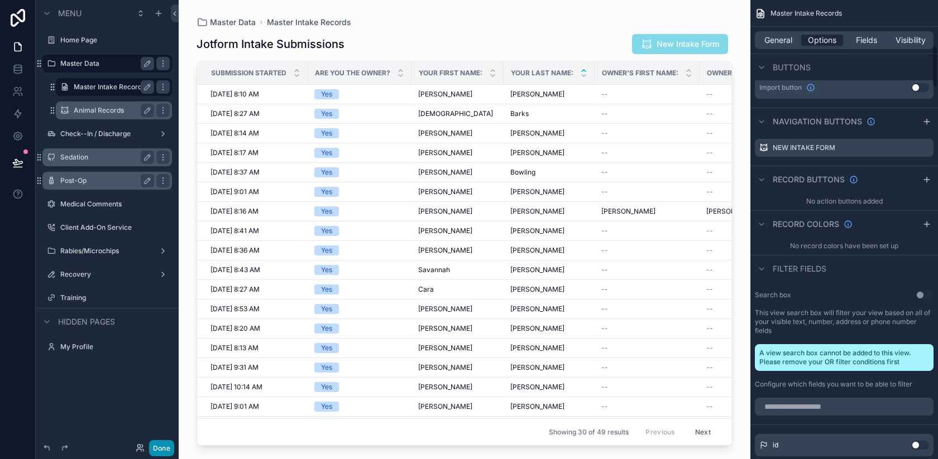
click at [159, 452] on button "Done" at bounding box center [161, 448] width 25 height 16
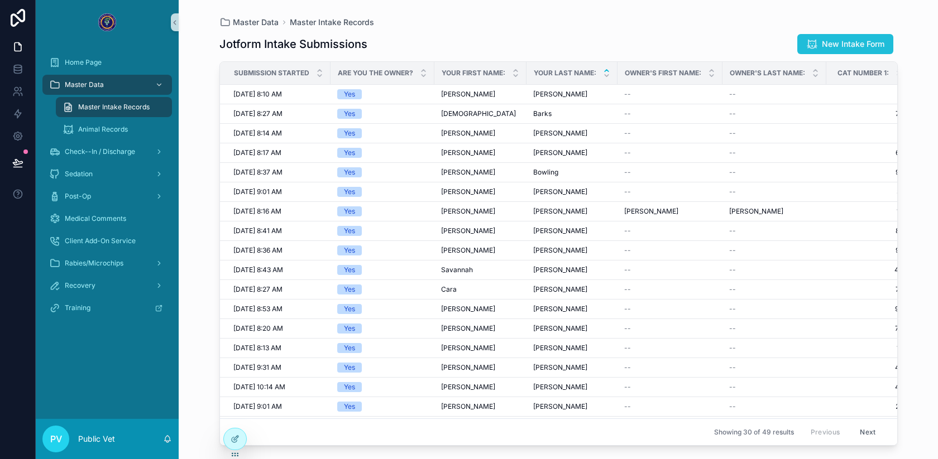
click at [808, 49] on icon "scrollable content" at bounding box center [811, 44] width 11 height 11
click at [229, 442] on div at bounding box center [235, 439] width 22 height 21
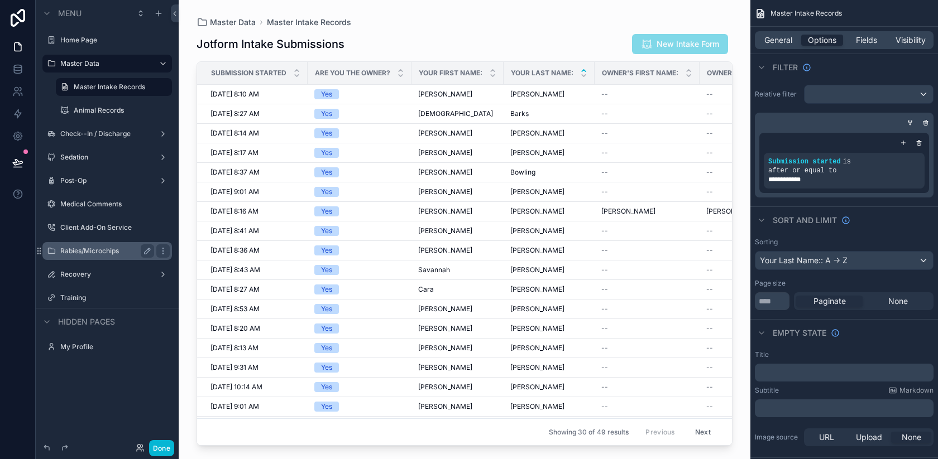
click at [95, 255] on label "Rabies/Microchips" at bounding box center [104, 251] width 89 height 9
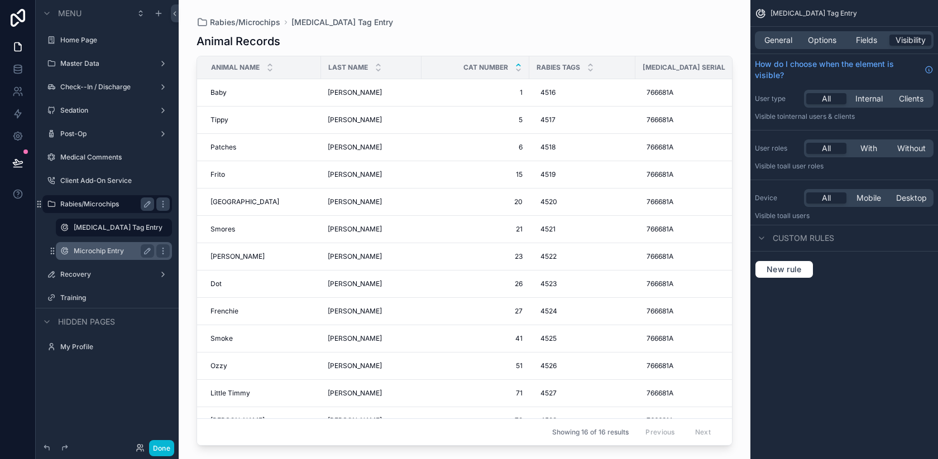
click at [99, 247] on label "Microchip Entry" at bounding box center [112, 251] width 76 height 9
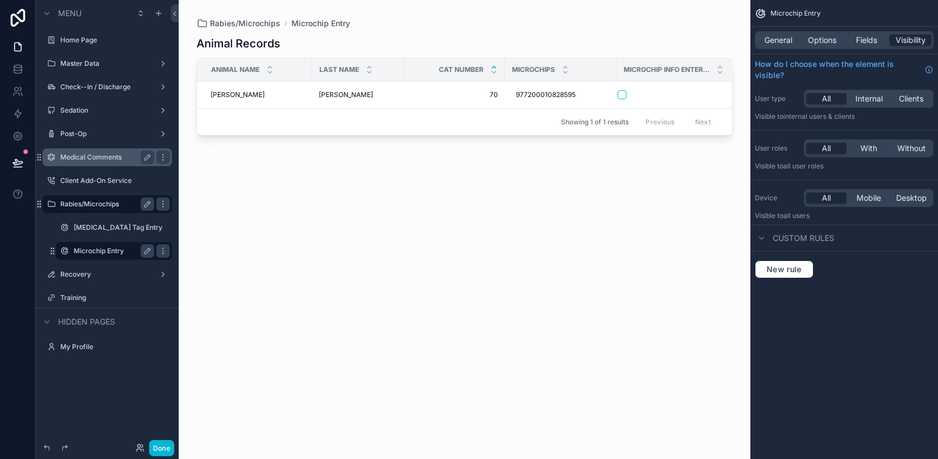
click at [107, 160] on label "Medical Comments" at bounding box center [104, 157] width 89 height 9
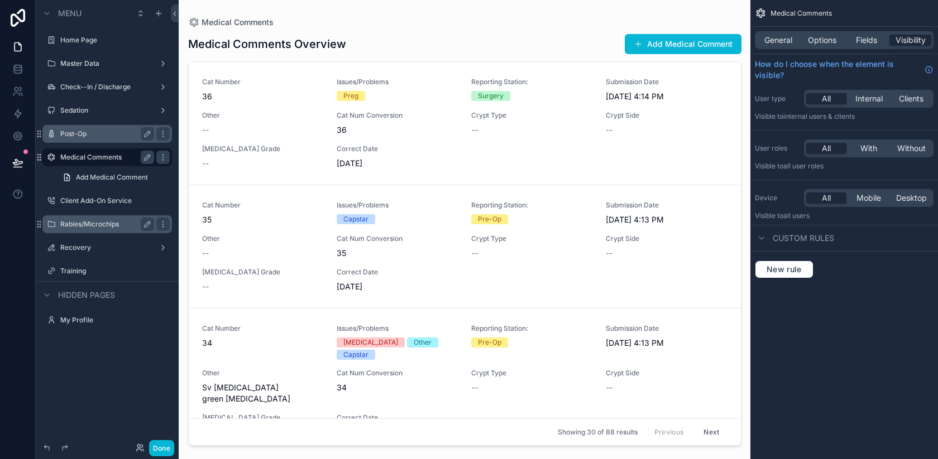
click at [88, 126] on div "Post-Op" at bounding box center [107, 134] width 125 height 18
click at [89, 132] on label "Post-Op" at bounding box center [104, 134] width 89 height 9
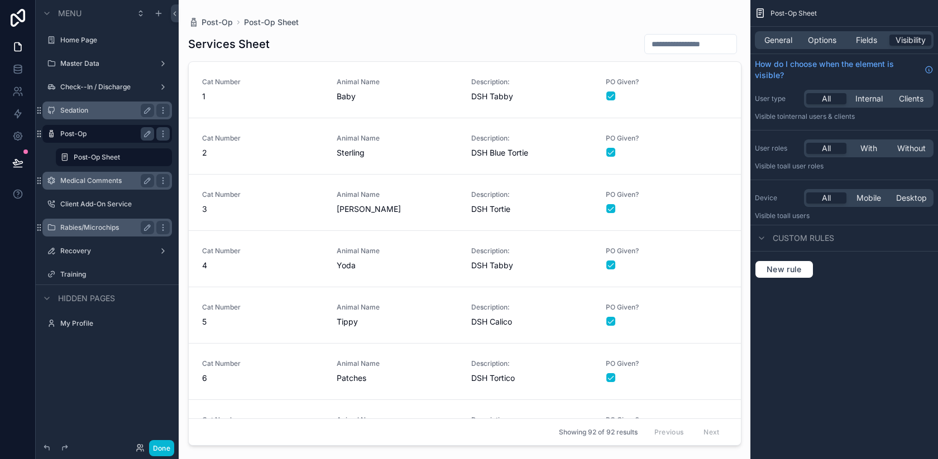
click at [90, 111] on label "Sedation" at bounding box center [104, 110] width 89 height 9
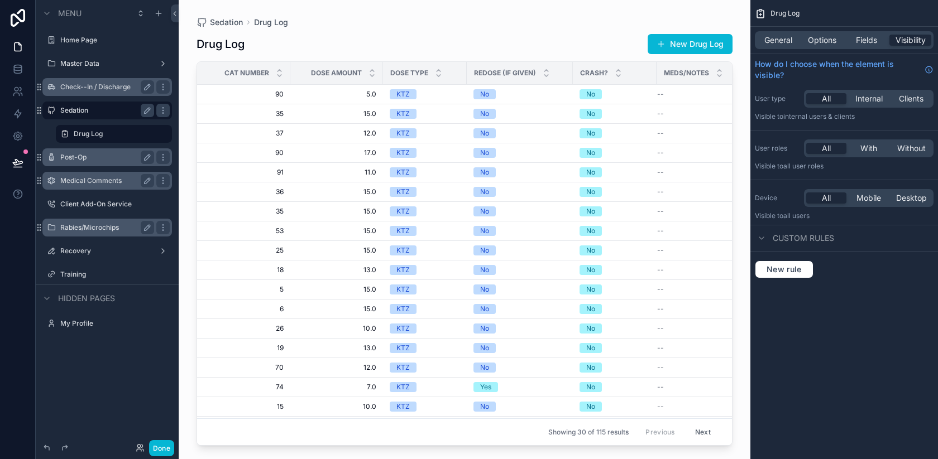
click at [94, 90] on label "Check--In / Discharge" at bounding box center [104, 87] width 89 height 9
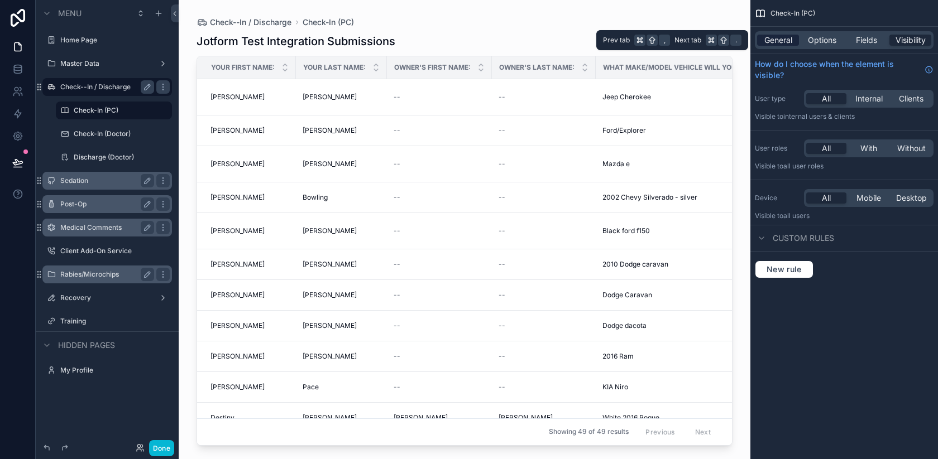
click at [770, 36] on span "General" at bounding box center [778, 40] width 28 height 11
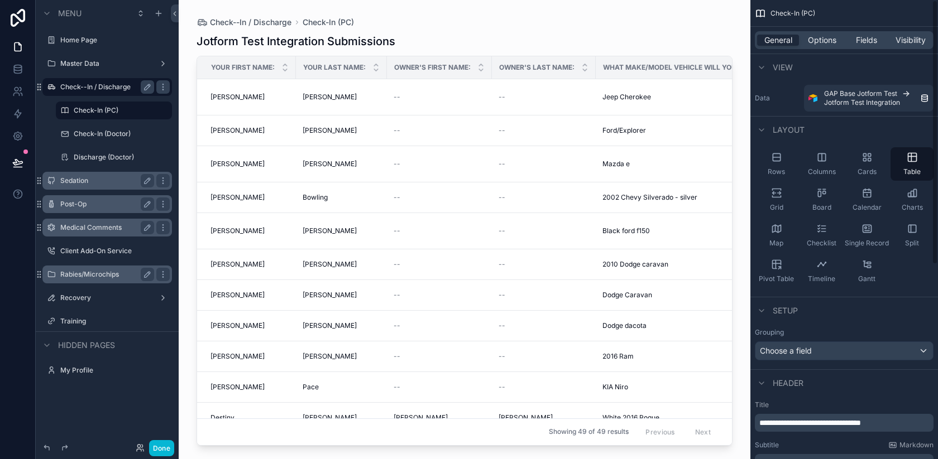
click at [478, 38] on div "scrollable content" at bounding box center [465, 223] width 572 height 446
click at [294, 69] on div "scrollable content" at bounding box center [296, 67] width 4 height 22
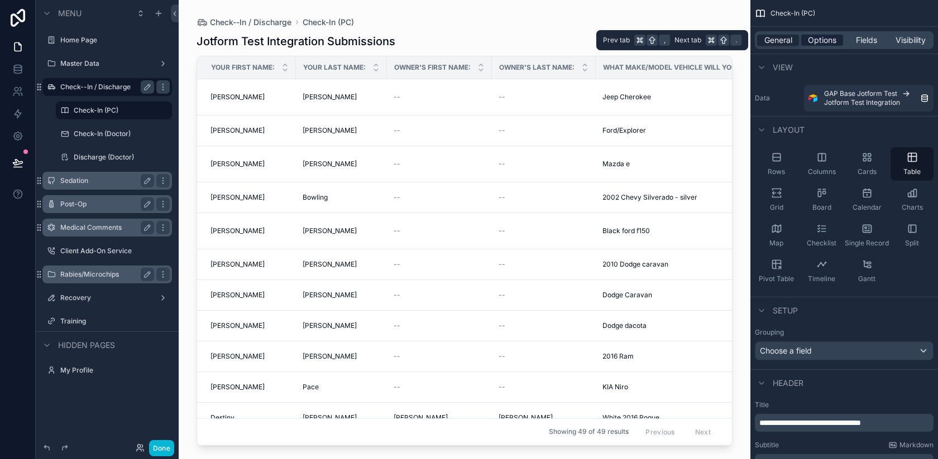
click at [825, 41] on span "Options" at bounding box center [822, 40] width 28 height 11
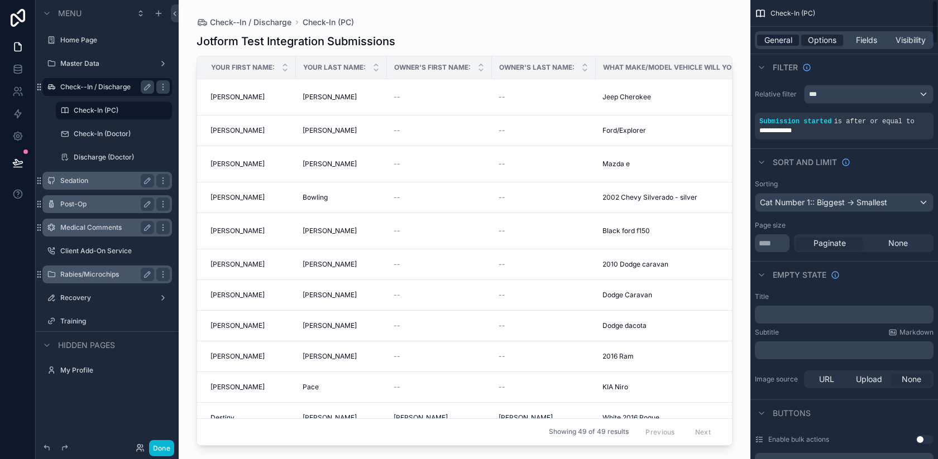
click at [785, 36] on span "General" at bounding box center [778, 40] width 28 height 11
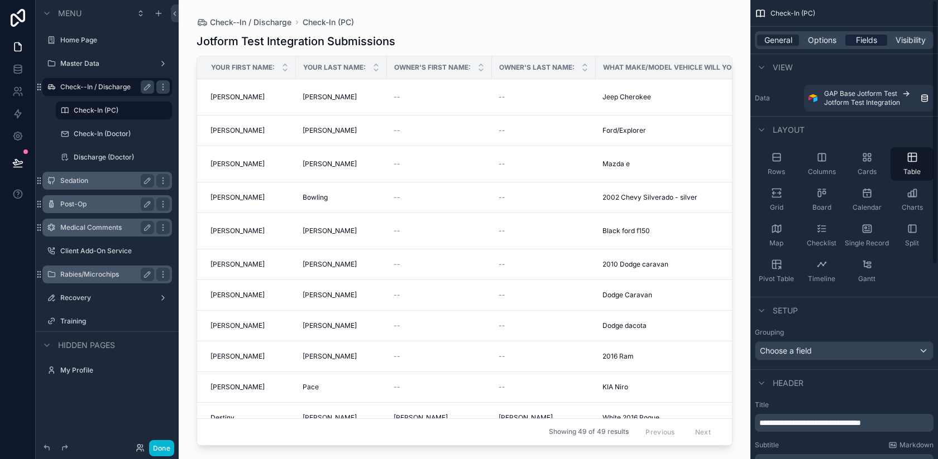
click at [849, 41] on div "Fields" at bounding box center [866, 40] width 42 height 11
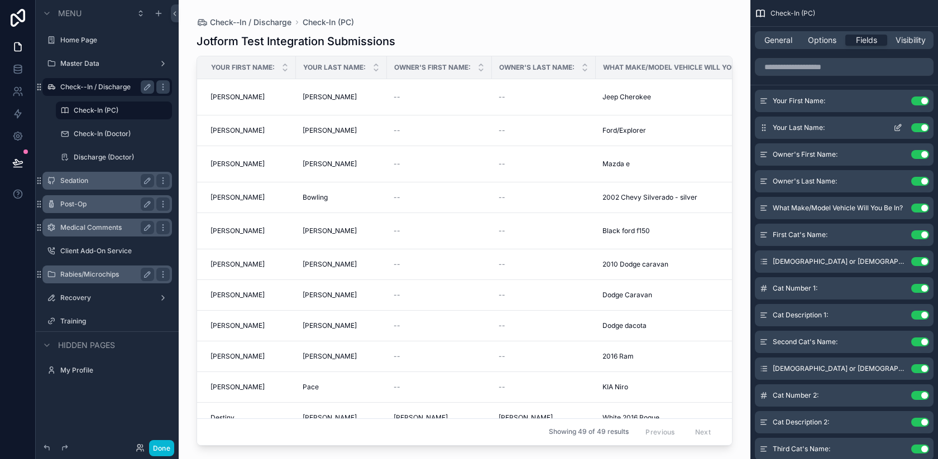
click at [897, 127] on icon "scrollable content" at bounding box center [899, 126] width 4 height 4
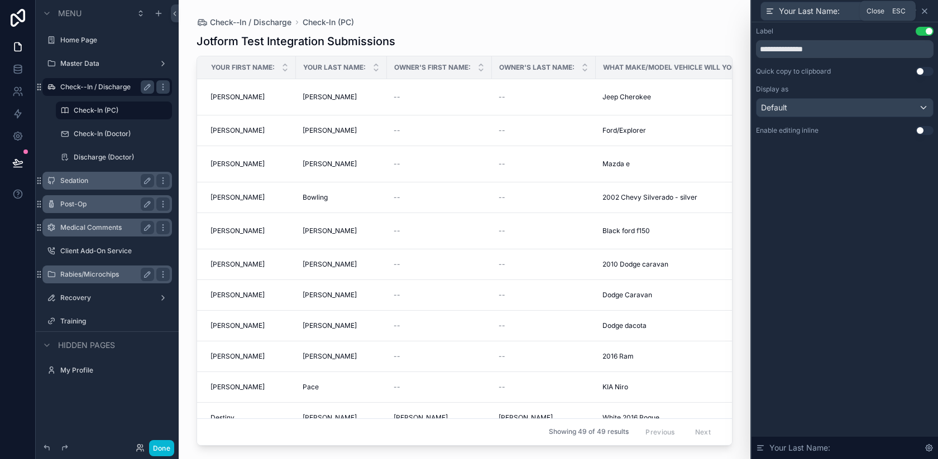
click at [926, 10] on icon at bounding box center [924, 11] width 9 height 9
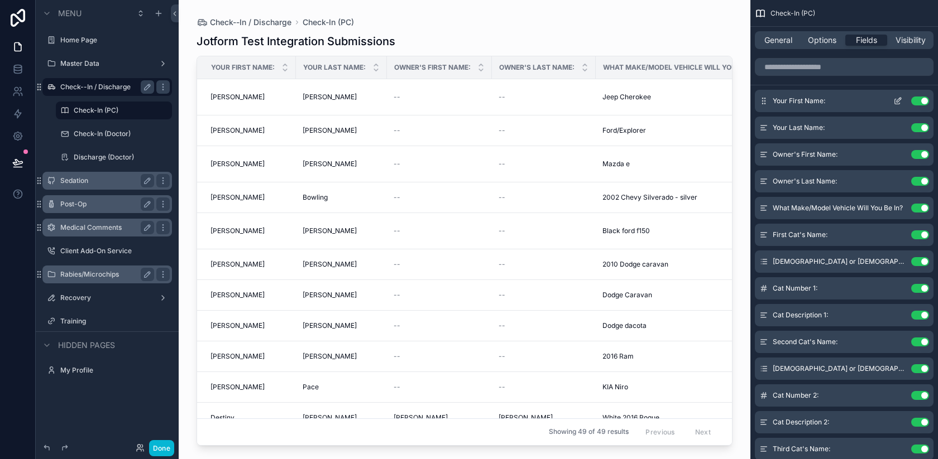
click at [894, 98] on icon "scrollable content" at bounding box center [897, 101] width 9 height 9
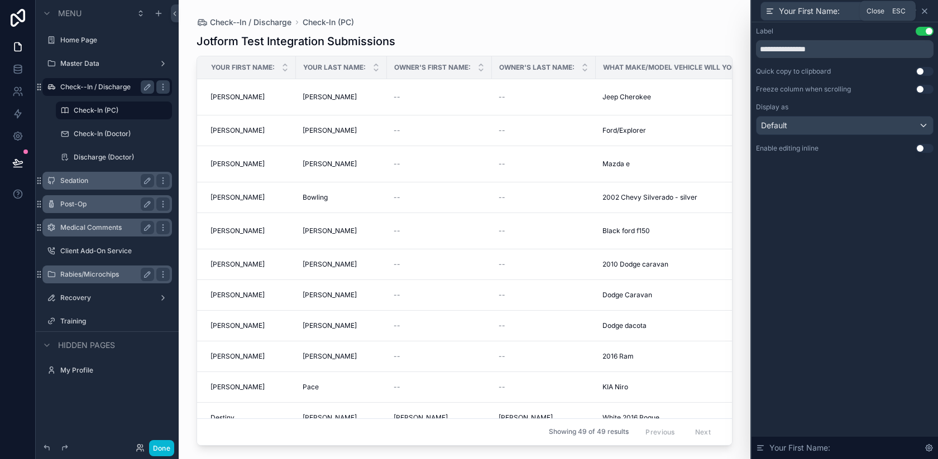
click at [925, 9] on icon at bounding box center [924, 11] width 4 height 4
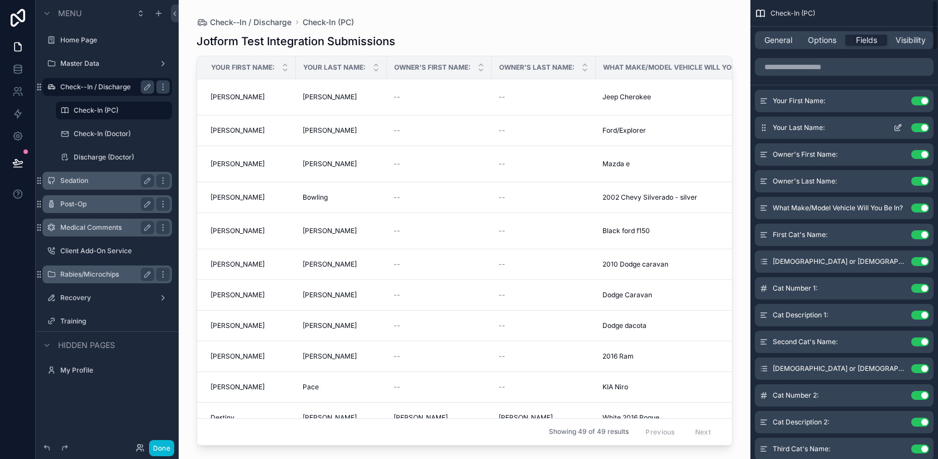
click at [898, 129] on icon "scrollable content" at bounding box center [897, 127] width 9 height 9
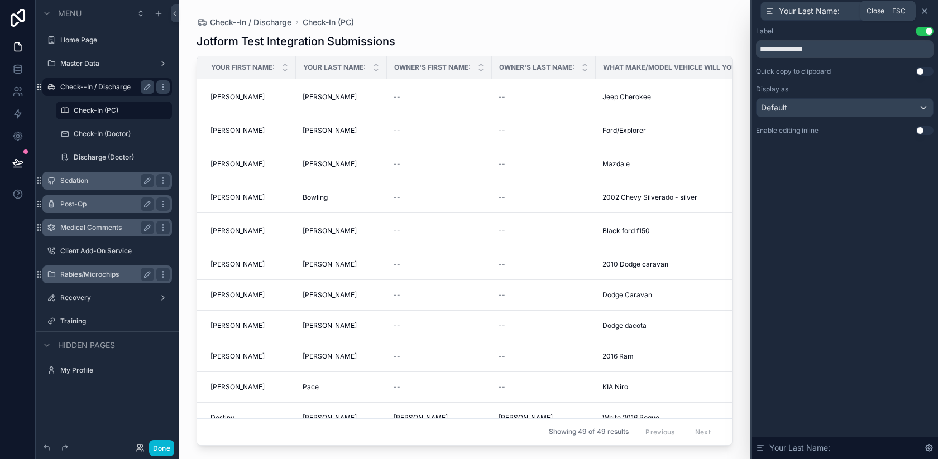
click at [925, 8] on icon at bounding box center [924, 11] width 9 height 9
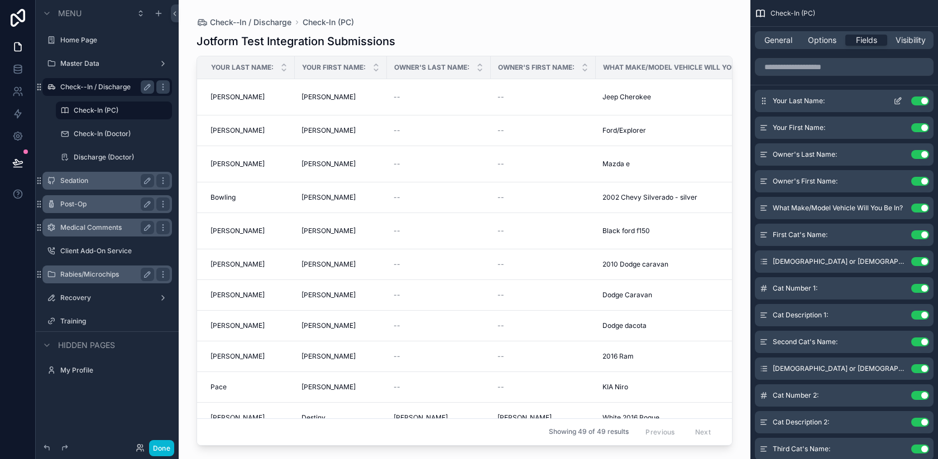
click at [899, 100] on icon "scrollable content" at bounding box center [899, 100] width 4 height 4
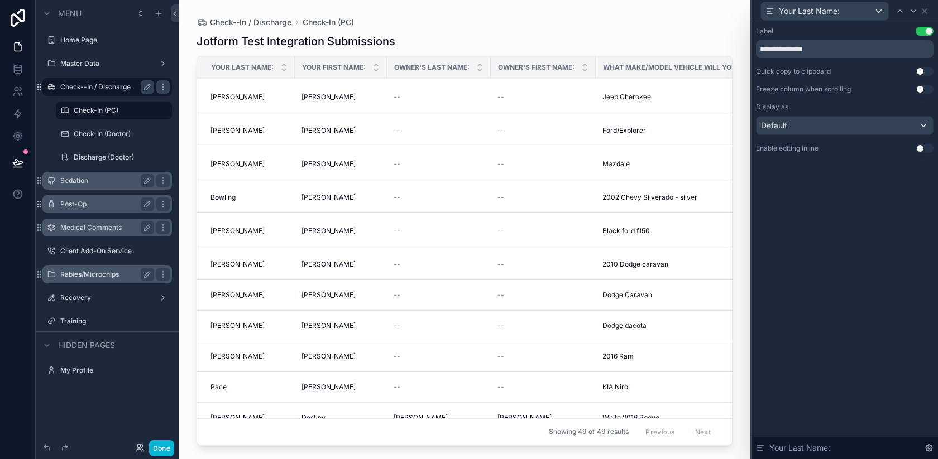
click at [923, 92] on button "Use setting" at bounding box center [925, 89] width 18 height 9
click at [926, 12] on icon at bounding box center [924, 11] width 4 height 4
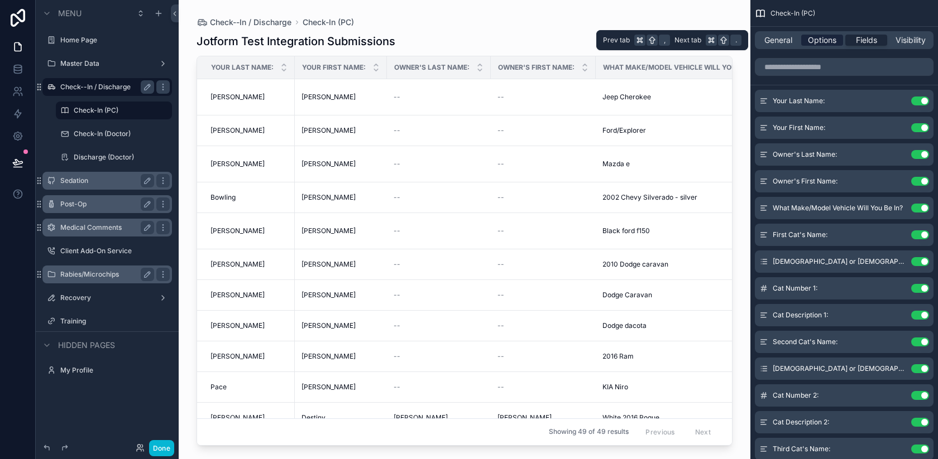
click at [823, 39] on span "Options" at bounding box center [822, 40] width 28 height 11
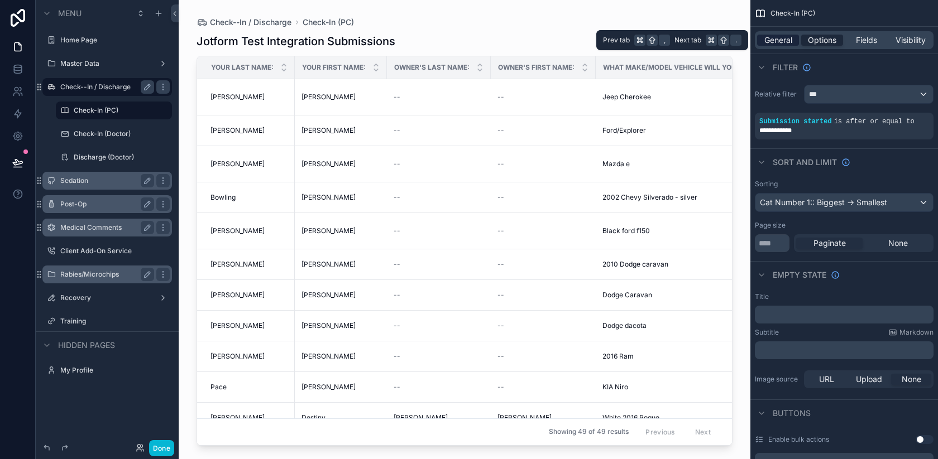
click at [798, 37] on div "General" at bounding box center [778, 40] width 42 height 11
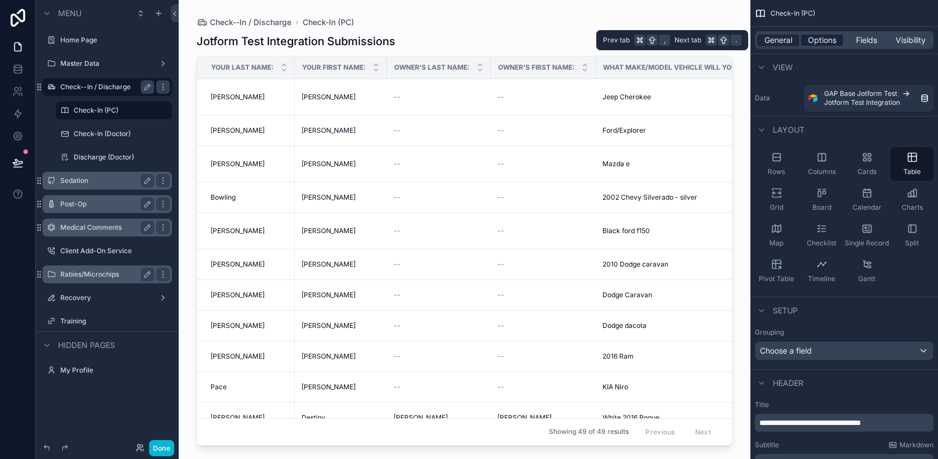
click at [823, 41] on span "Options" at bounding box center [822, 40] width 28 height 11
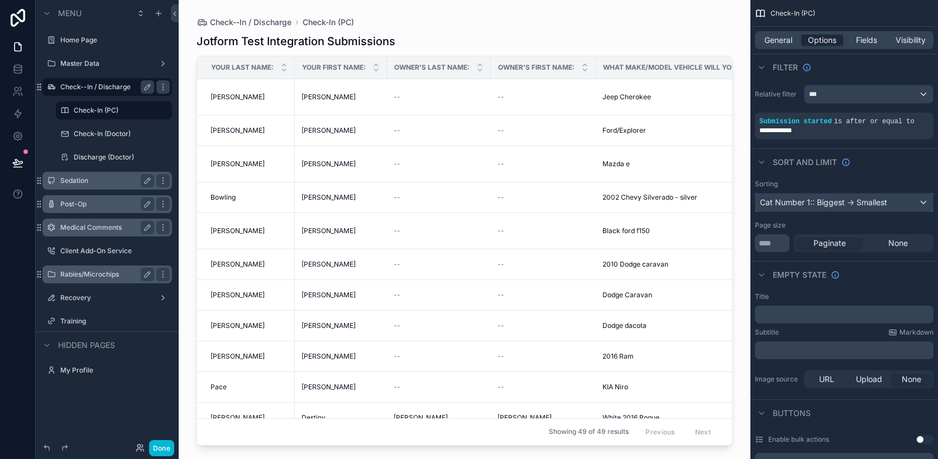
click at [880, 203] on div "Cat Number 1:: Biggest -> Smallest" at bounding box center [844, 203] width 178 height 18
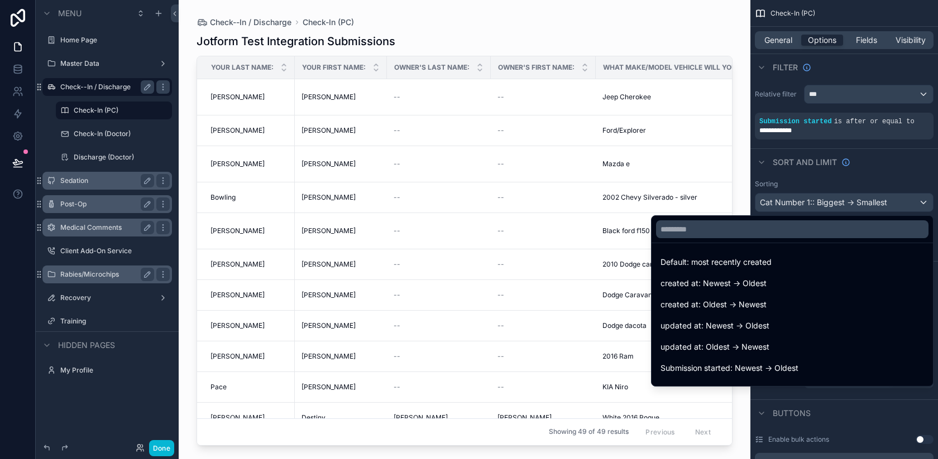
click at [879, 184] on div "scrollable content" at bounding box center [469, 229] width 938 height 459
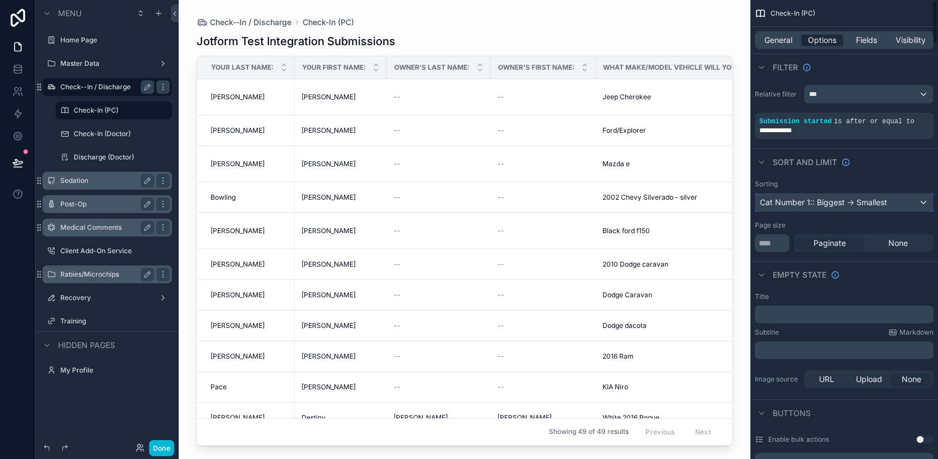
click at [806, 199] on div "Cat Number 1:: Biggest -> Smallest" at bounding box center [844, 203] width 178 height 18
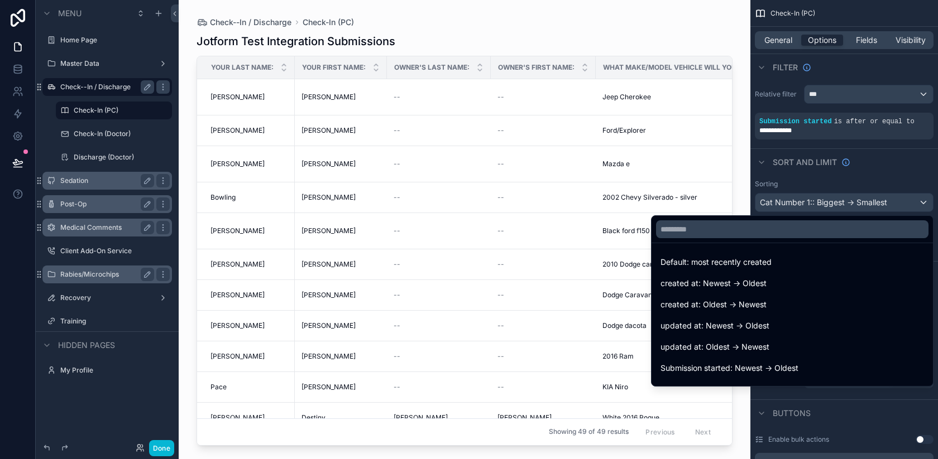
click at [858, 174] on div "scrollable content" at bounding box center [469, 229] width 938 height 459
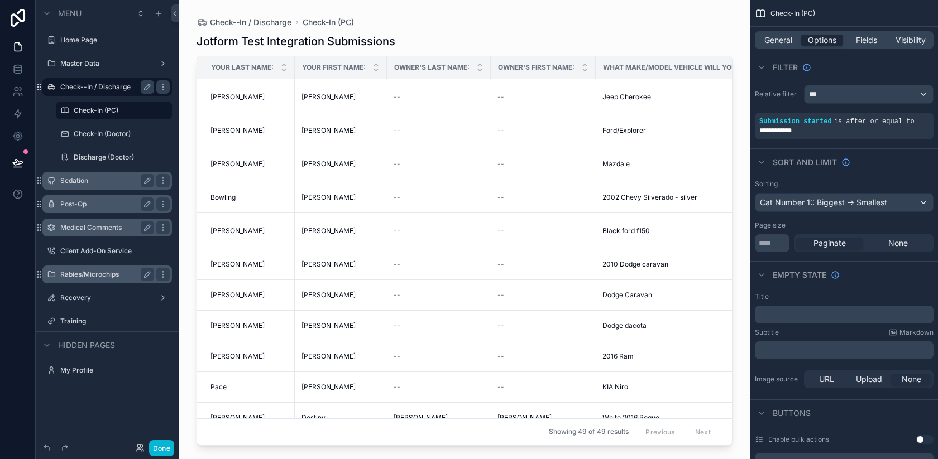
click at [921, 180] on div "Sorting" at bounding box center [844, 184] width 179 height 9
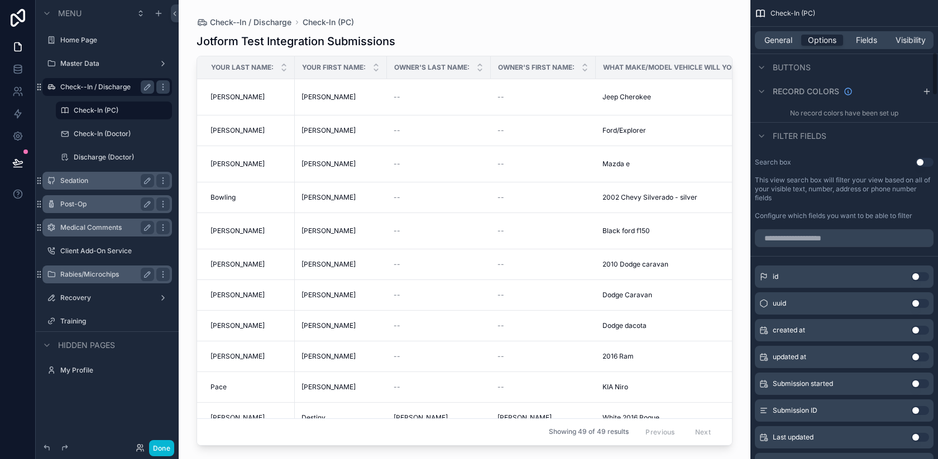
scroll to position [550, 0]
click at [817, 233] on input "scrollable content" at bounding box center [844, 238] width 179 height 18
click at [920, 331] on button "Use setting" at bounding box center [920, 329] width 18 height 9
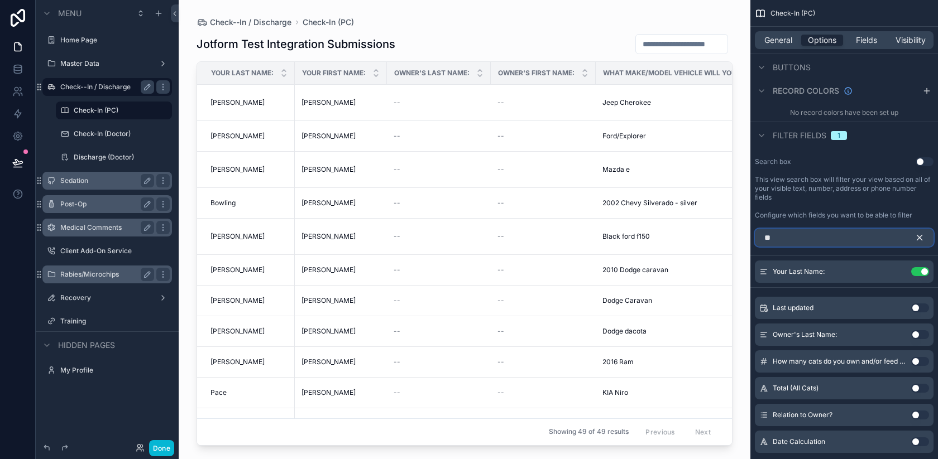
drag, startPoint x: 851, startPoint y: 242, endPoint x: 756, endPoint y: 227, distance: 96.2
click at [756, 227] on div "**" at bounding box center [844, 237] width 188 height 27
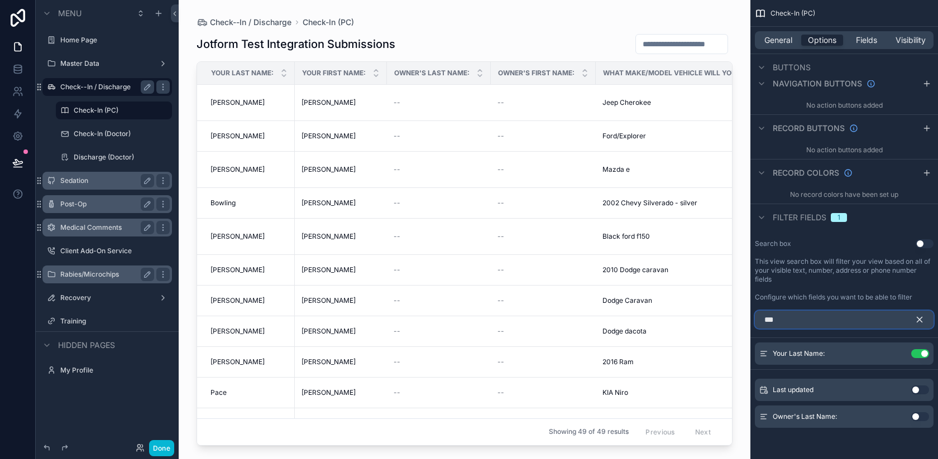
type input "***"
click at [920, 416] on button "Use setting" at bounding box center [920, 417] width 18 height 9
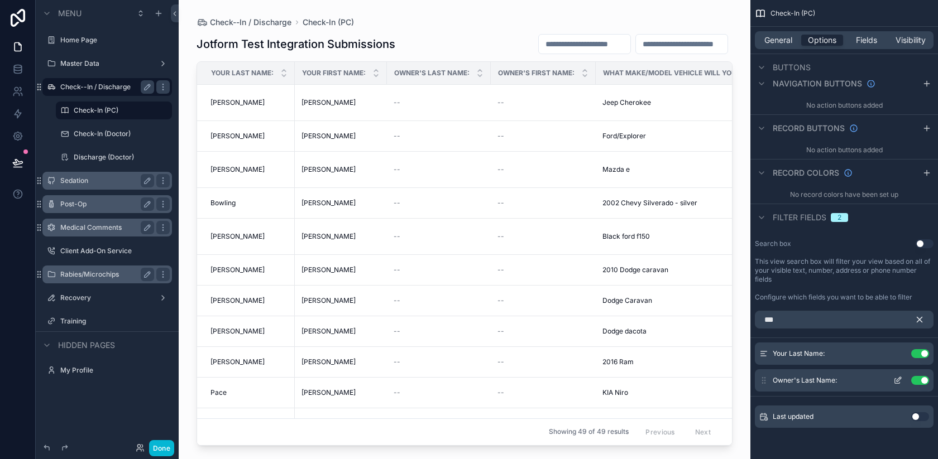
click at [898, 380] on icon "scrollable content" at bounding box center [899, 379] width 4 height 4
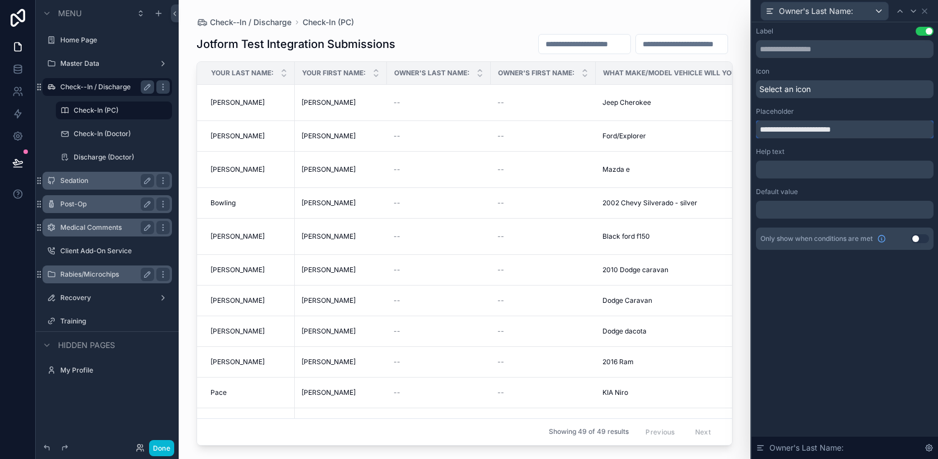
click at [790, 129] on input "**********" at bounding box center [845, 130] width 178 height 18
click at [802, 132] on input "**********" at bounding box center [845, 130] width 178 height 18
click at [788, 130] on input "**********" at bounding box center [845, 130] width 178 height 18
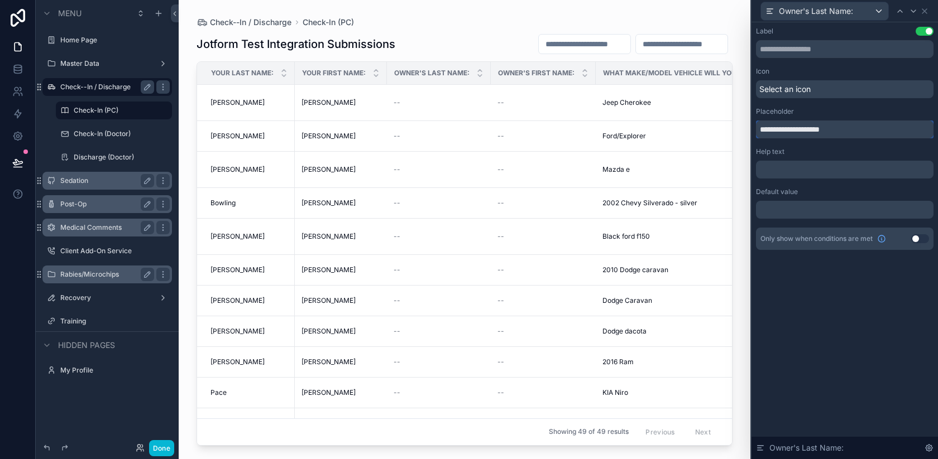
click at [788, 130] on input "**********" at bounding box center [845, 130] width 178 height 18
drag, startPoint x: 812, startPoint y: 130, endPoint x: 780, endPoint y: 129, distance: 31.3
click at [780, 129] on input "**********" at bounding box center [845, 130] width 178 height 18
type input "**********"
click at [925, 11] on icon at bounding box center [924, 11] width 4 height 4
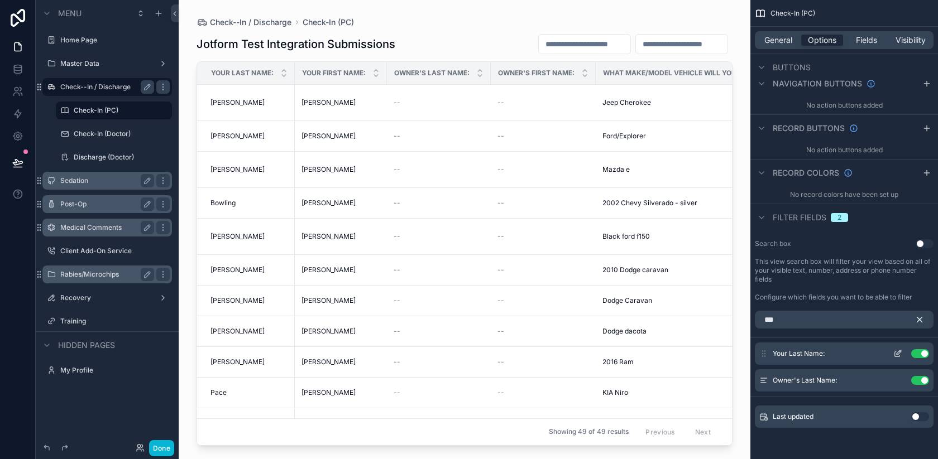
click at [898, 354] on icon "scrollable content" at bounding box center [899, 353] width 4 height 4
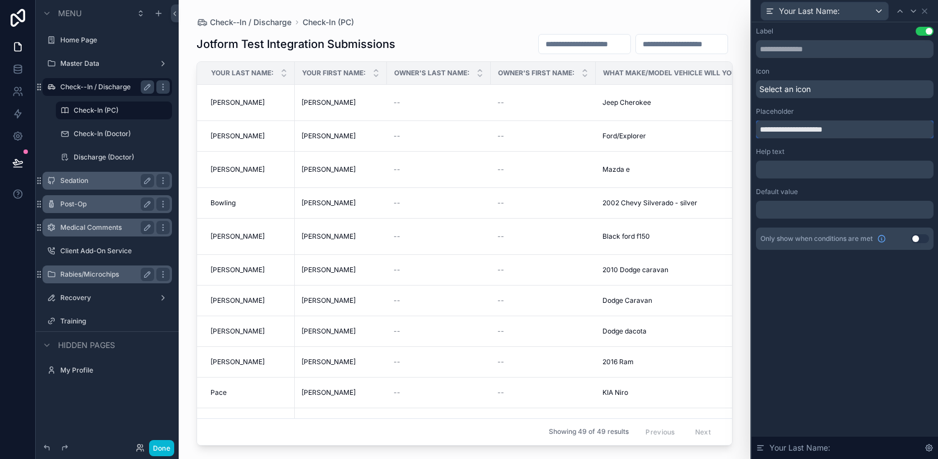
click at [789, 126] on input "**********" at bounding box center [845, 130] width 178 height 18
type input "**********"
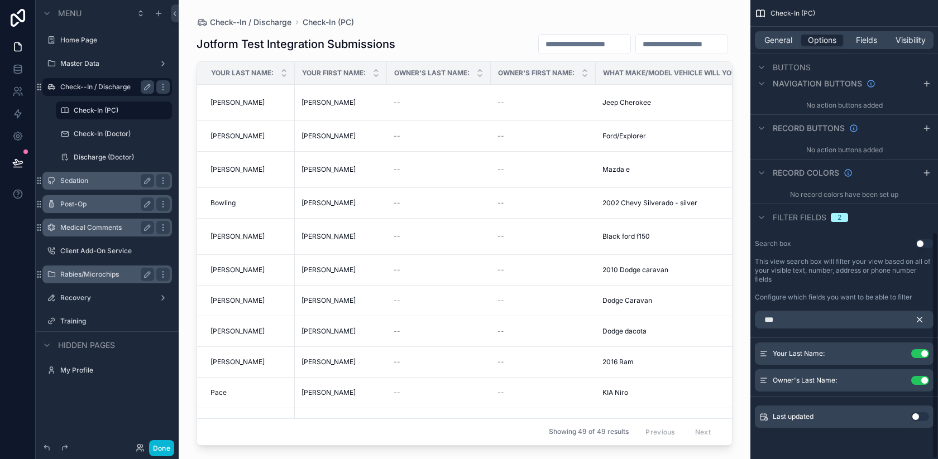
click at [922, 320] on icon "scrollable content" at bounding box center [919, 320] width 10 height 10
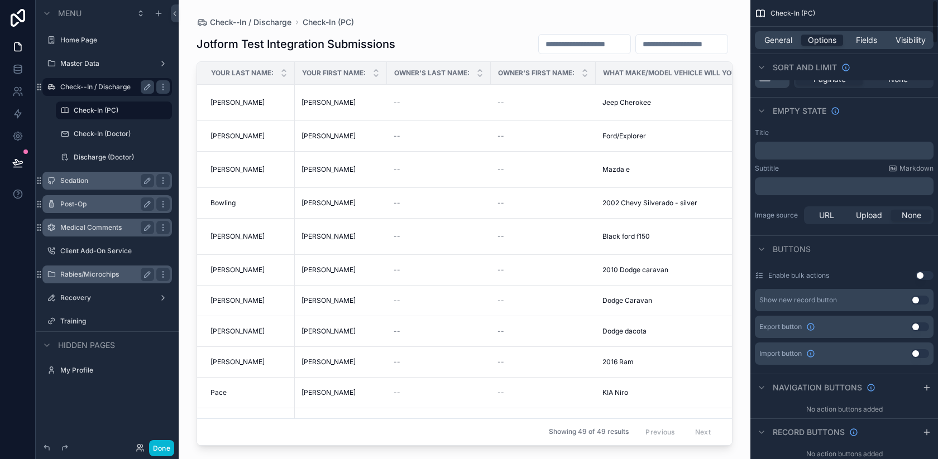
scroll to position [0, 0]
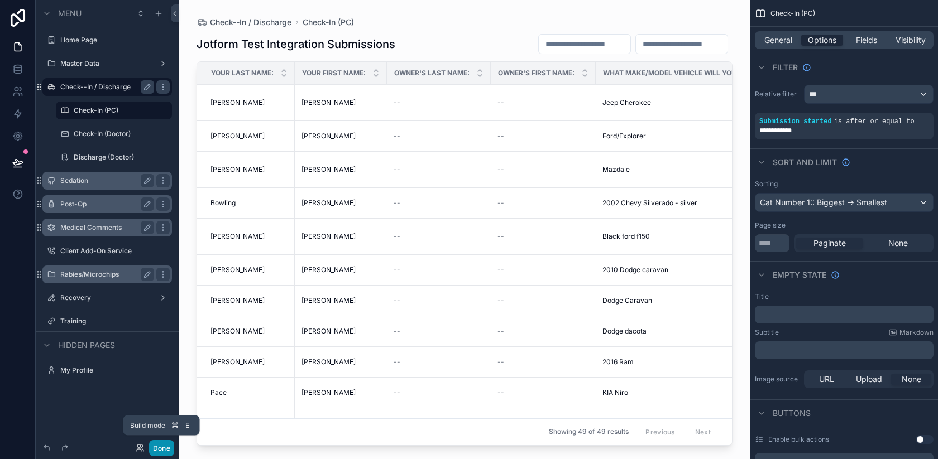
click at [164, 449] on button "Done" at bounding box center [161, 448] width 25 height 16
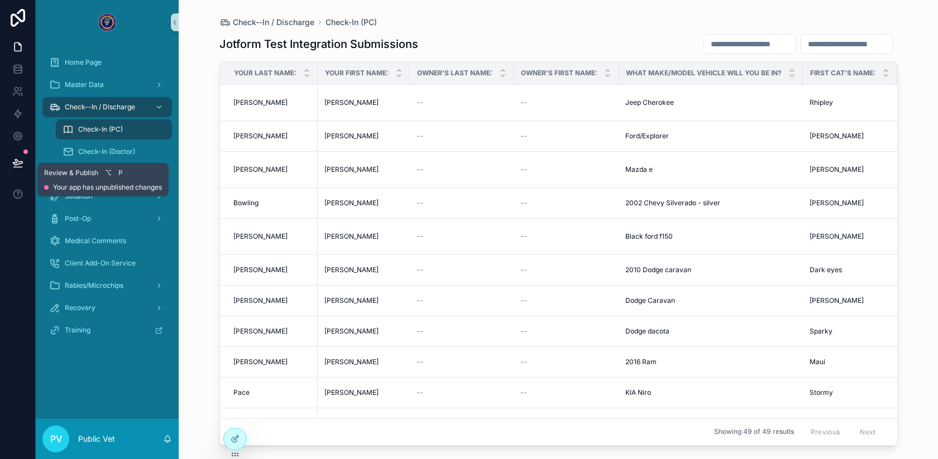
click at [22, 161] on icon at bounding box center [17, 162] width 11 height 11
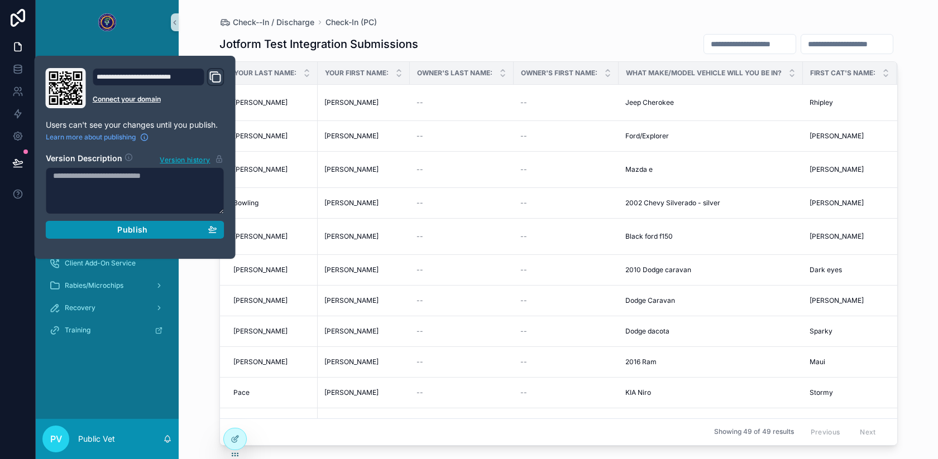
click at [108, 231] on div "Publish" at bounding box center [135, 230] width 164 height 10
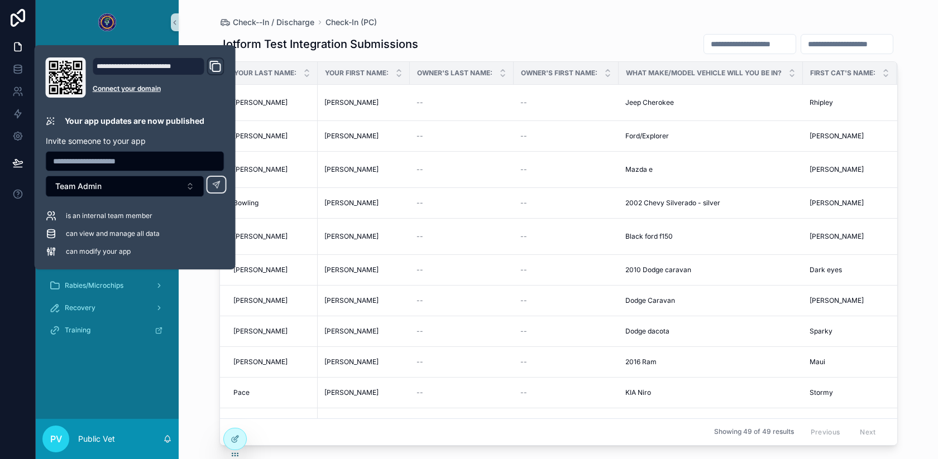
drag, startPoint x: 136, startPoint y: 23, endPoint x: 151, endPoint y: 23, distance: 14.5
click at [136, 22] on link "scrollable content" at bounding box center [107, 22] width 130 height 18
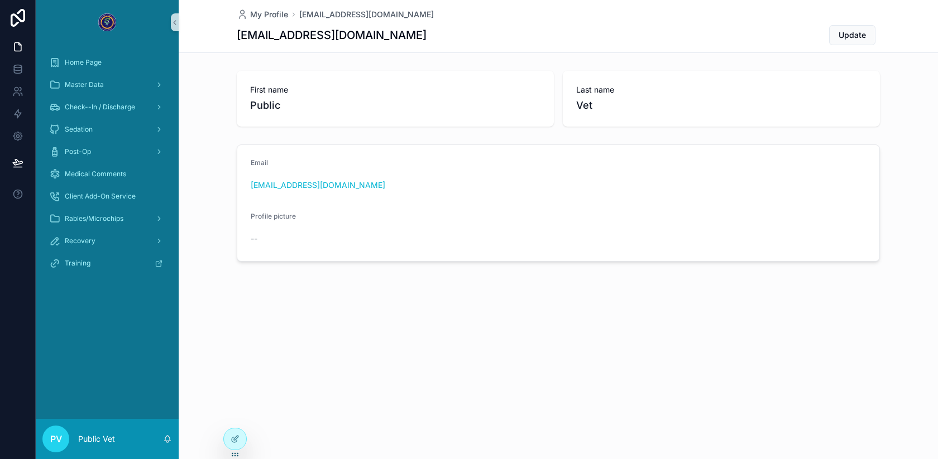
click at [217, 82] on div "First name Public Last name Vet" at bounding box center [558, 98] width 759 height 65
click at [146, 109] on div "Check--In / Discharge" at bounding box center [107, 107] width 116 height 18
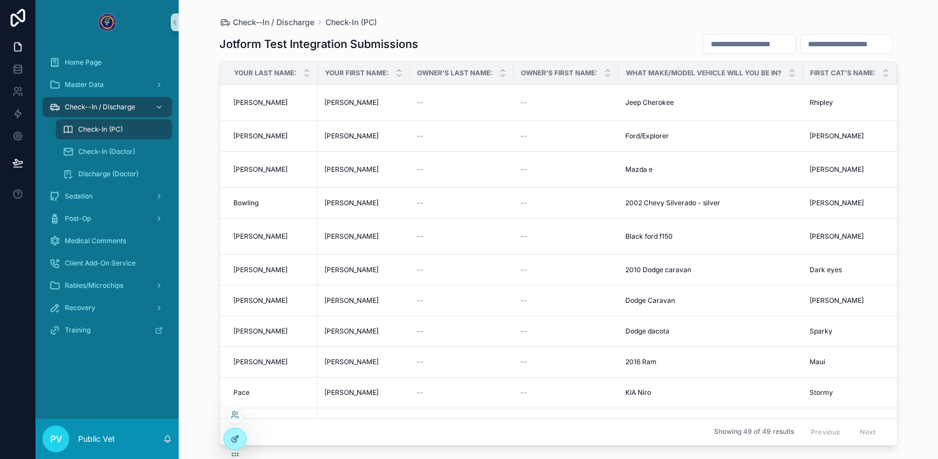
click at [236, 441] on icon at bounding box center [235, 439] width 9 height 9
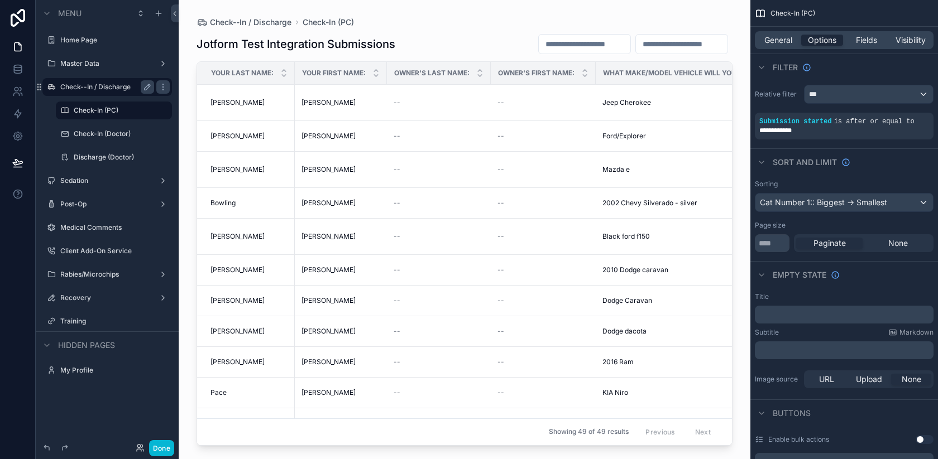
click at [85, 89] on label "Check--In / Discharge" at bounding box center [104, 87] width 89 height 9
click at [143, 86] on icon "scrollable content" at bounding box center [147, 87] width 9 height 9
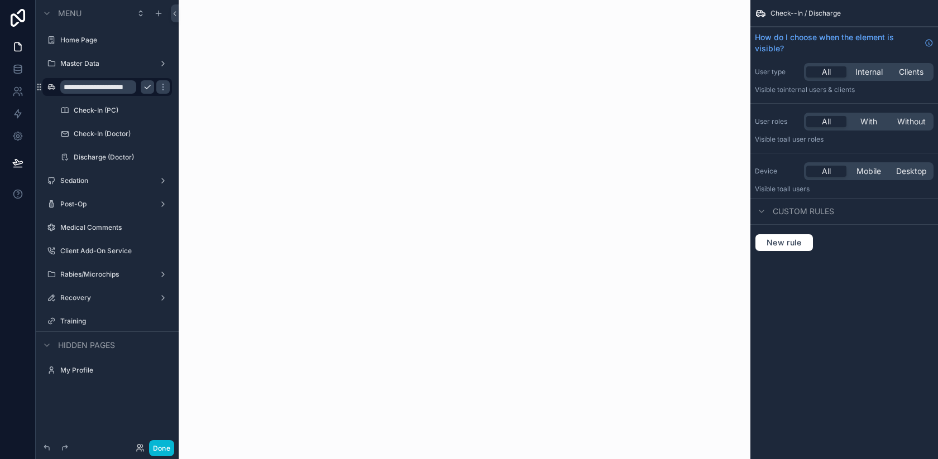
click at [90, 87] on input "**********" at bounding box center [98, 86] width 76 height 13
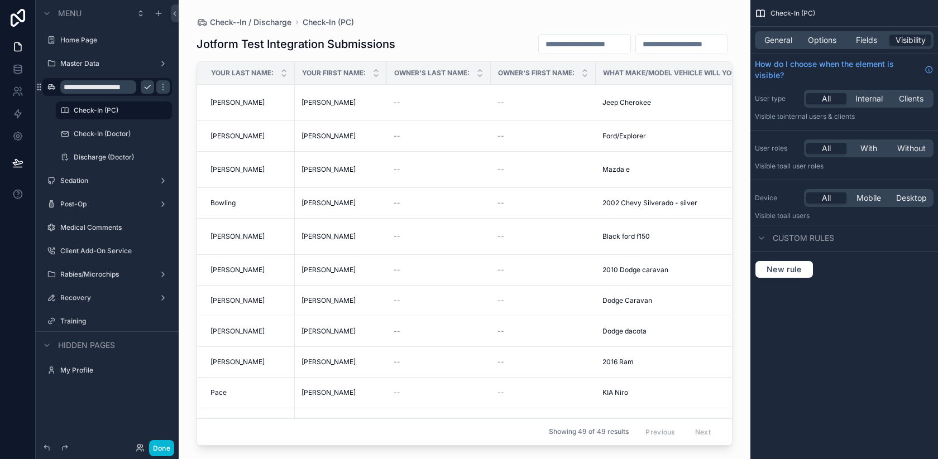
type input "**********"
click at [150, 88] on icon "scrollable content" at bounding box center [147, 87] width 9 height 9
click at [99, 299] on label "Recovery" at bounding box center [104, 298] width 89 height 9
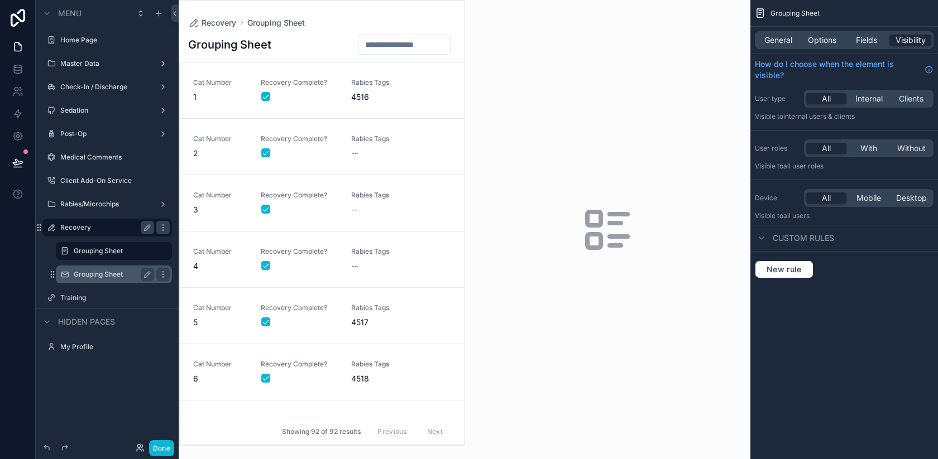
click at [116, 275] on label "Grouping Sheet" at bounding box center [112, 274] width 76 height 9
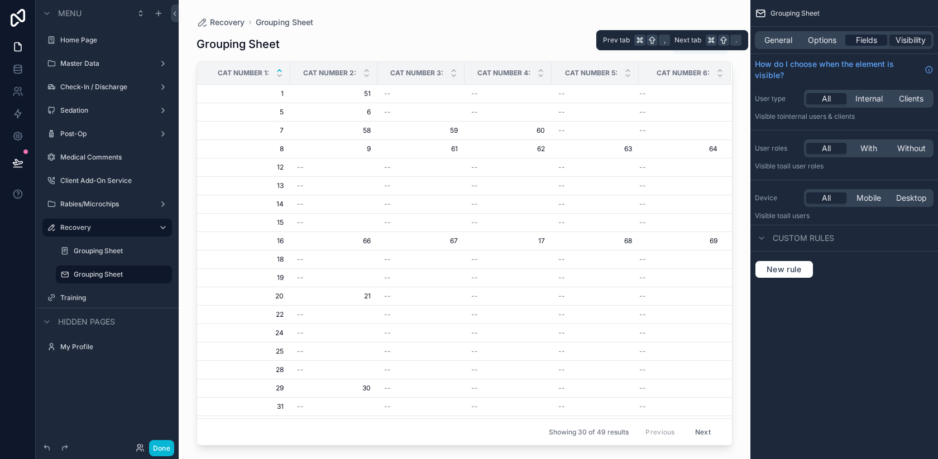
click at [865, 40] on span "Fields" at bounding box center [866, 40] width 21 height 11
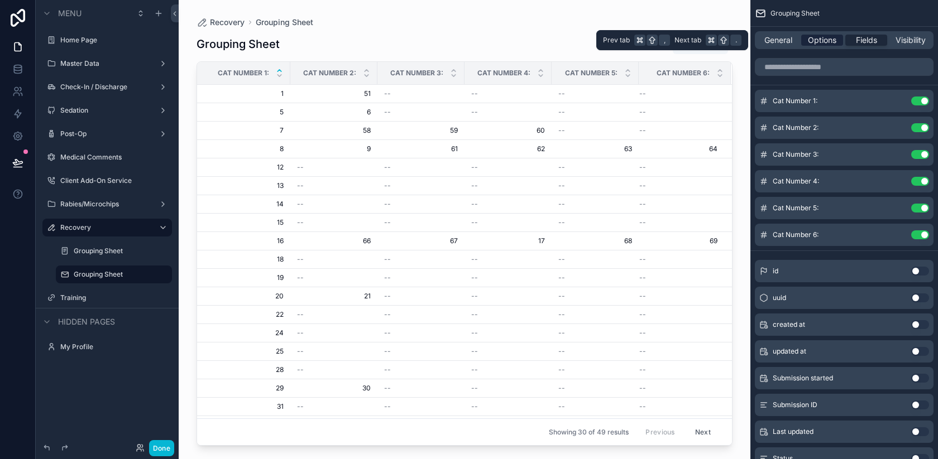
click at [821, 39] on span "Options" at bounding box center [822, 40] width 28 height 11
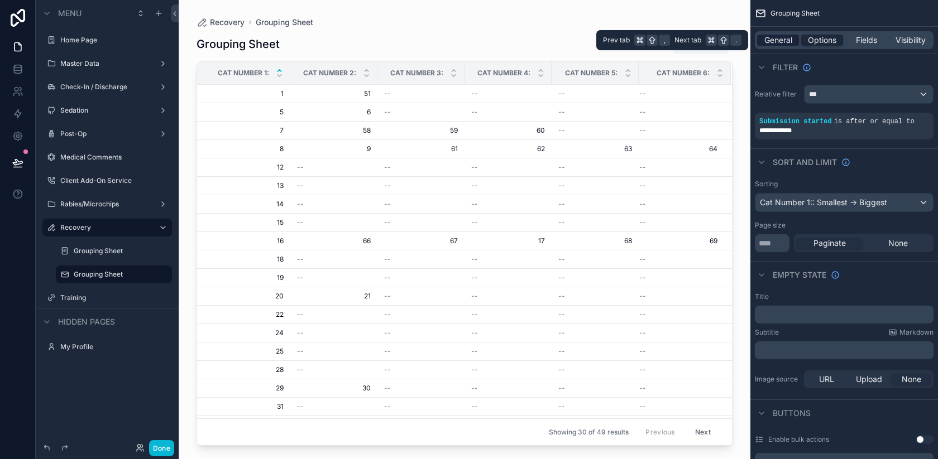
click at [785, 39] on span "General" at bounding box center [778, 40] width 28 height 11
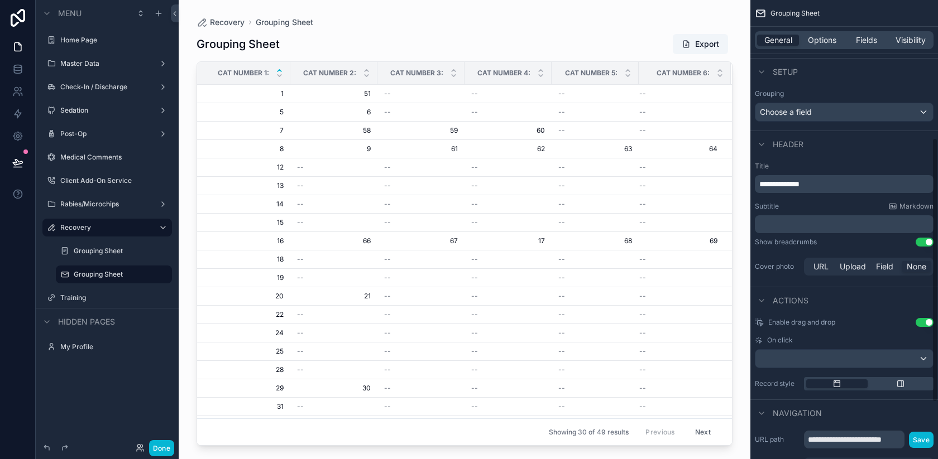
scroll to position [337, 0]
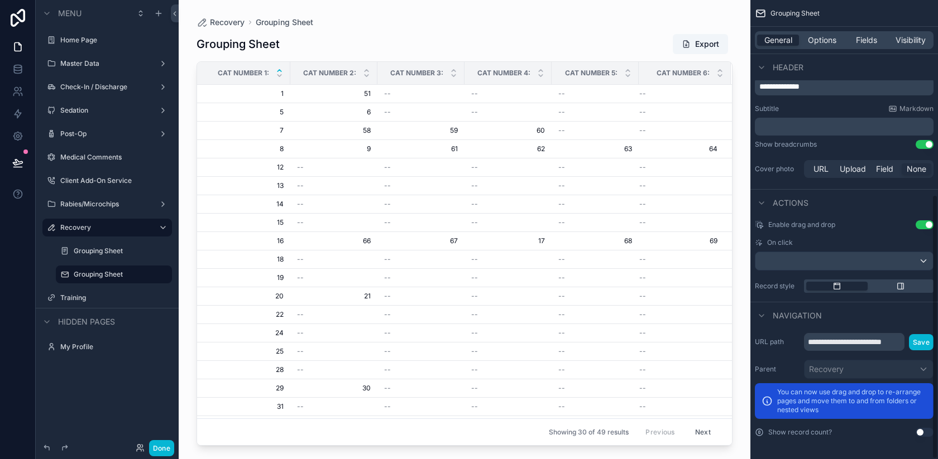
click at [927, 224] on button "Use setting" at bounding box center [925, 225] width 18 height 9
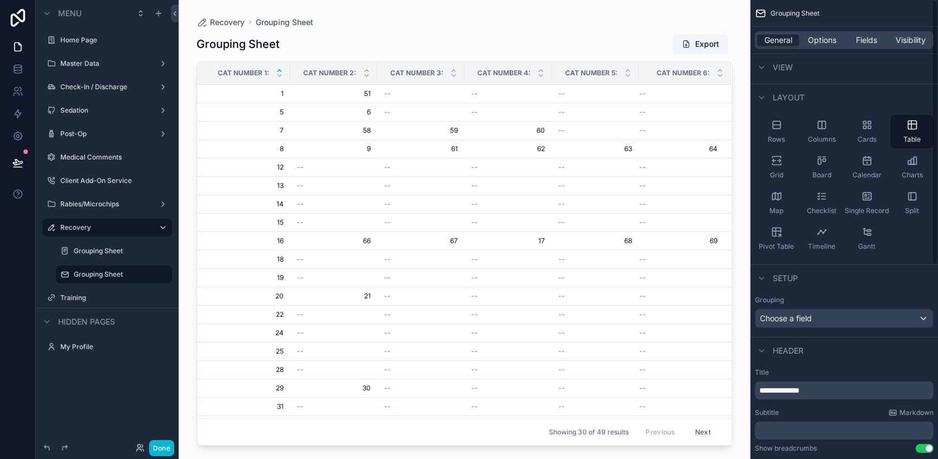
scroll to position [0, 0]
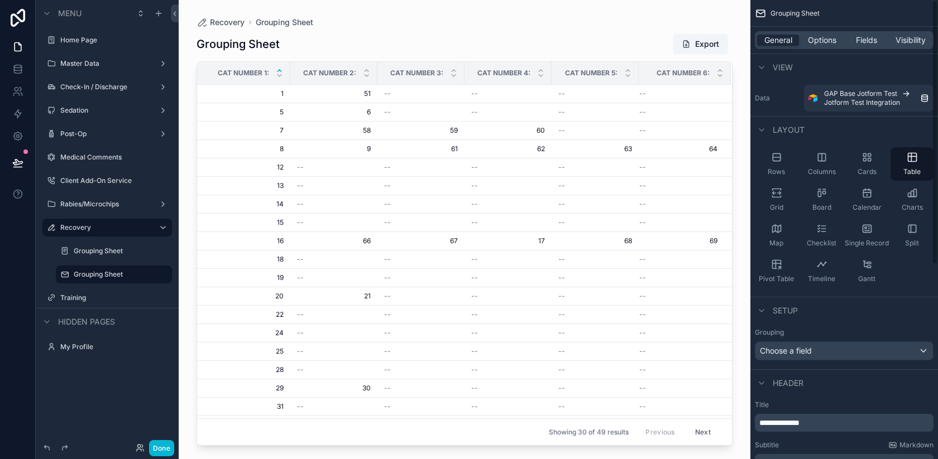
click at [672, 20] on div "scrollable content" at bounding box center [465, 223] width 572 height 446
click at [100, 247] on label "Grouping Sheet" at bounding box center [112, 251] width 76 height 9
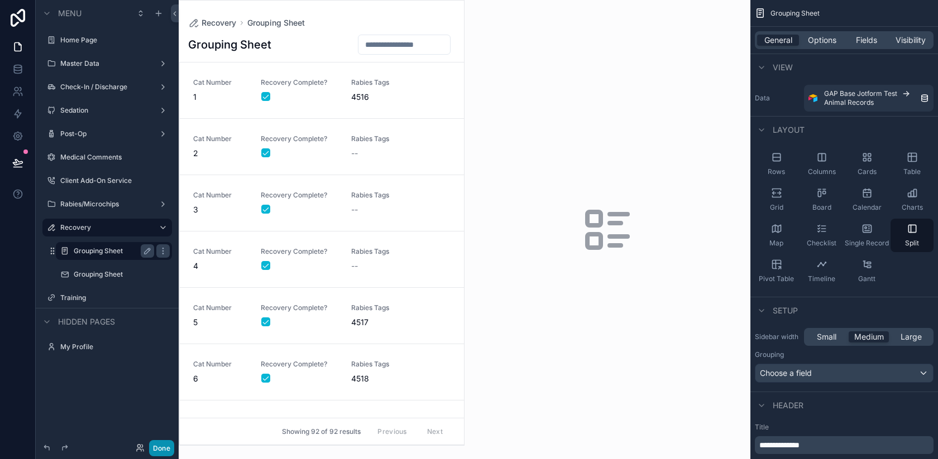
click at [159, 448] on button "Done" at bounding box center [161, 448] width 25 height 16
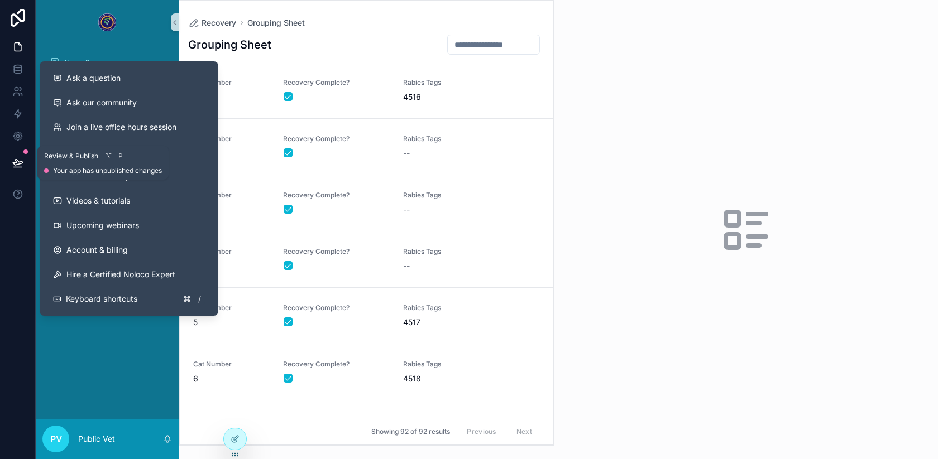
click at [22, 163] on icon at bounding box center [17, 163] width 9 height 6
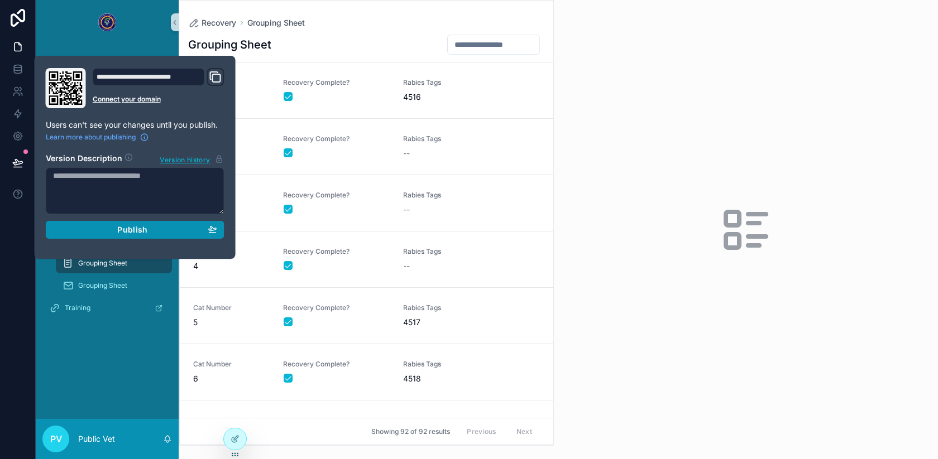
click at [128, 226] on span "Publish" at bounding box center [132, 230] width 30 height 10
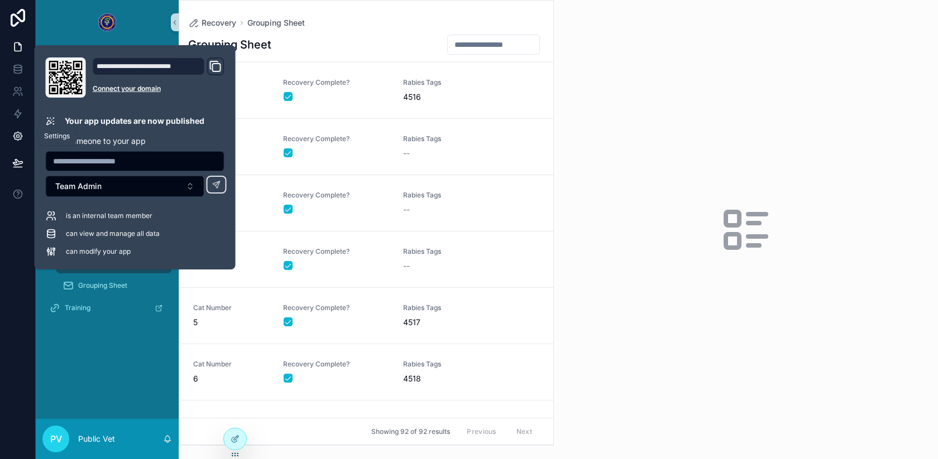
click at [17, 132] on icon at bounding box center [17, 136] width 8 height 8
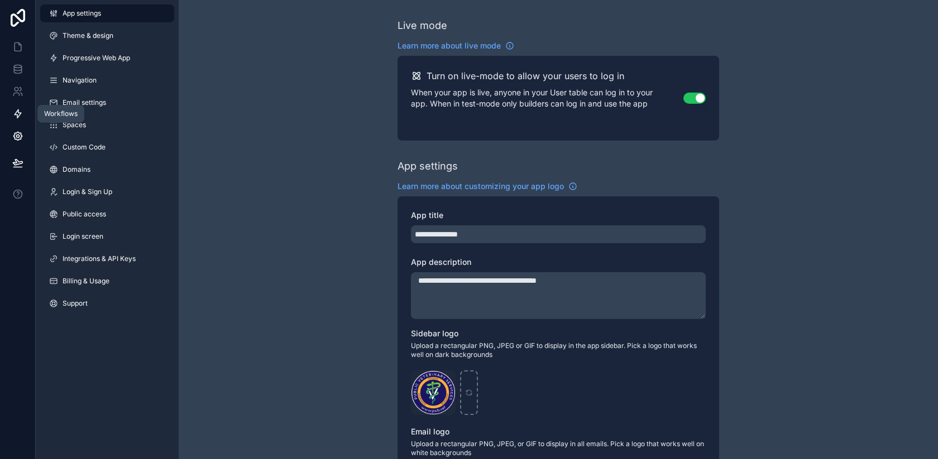
click at [19, 113] on icon at bounding box center [18, 114] width 7 height 8
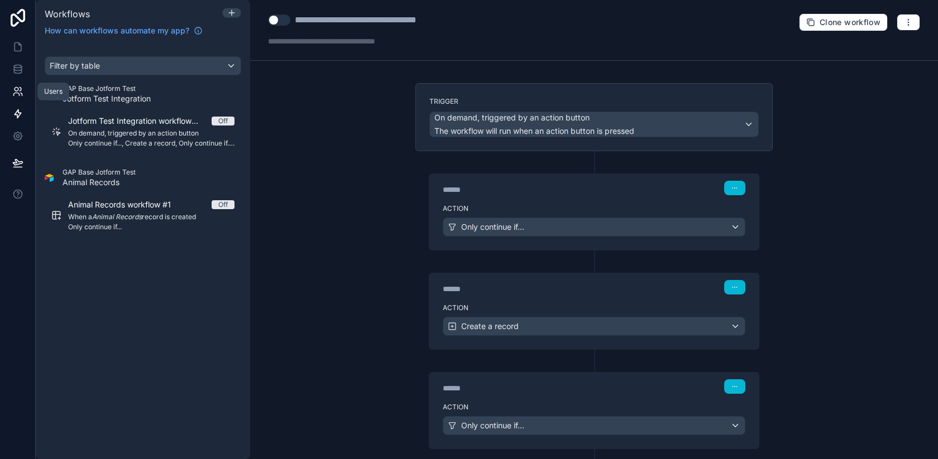
click at [17, 93] on icon at bounding box center [16, 94] width 6 height 3
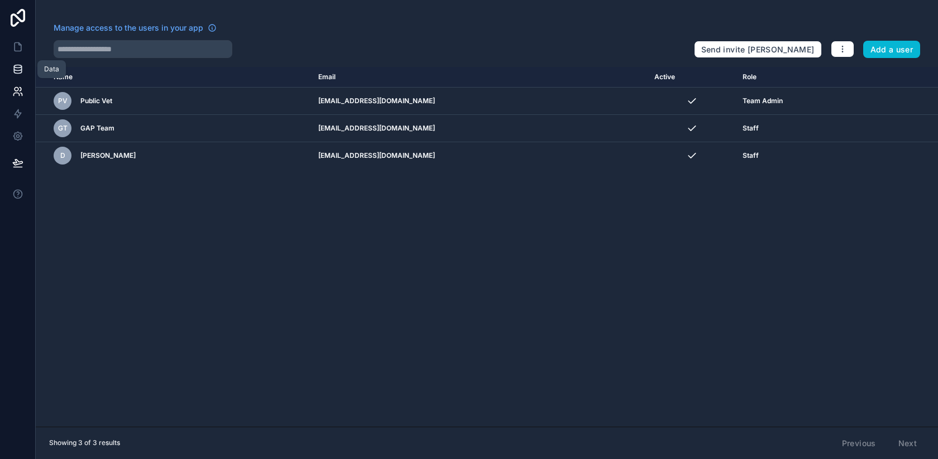
click at [18, 76] on link at bounding box center [17, 69] width 35 height 22
